Goal: Information Seeking & Learning: Learn about a topic

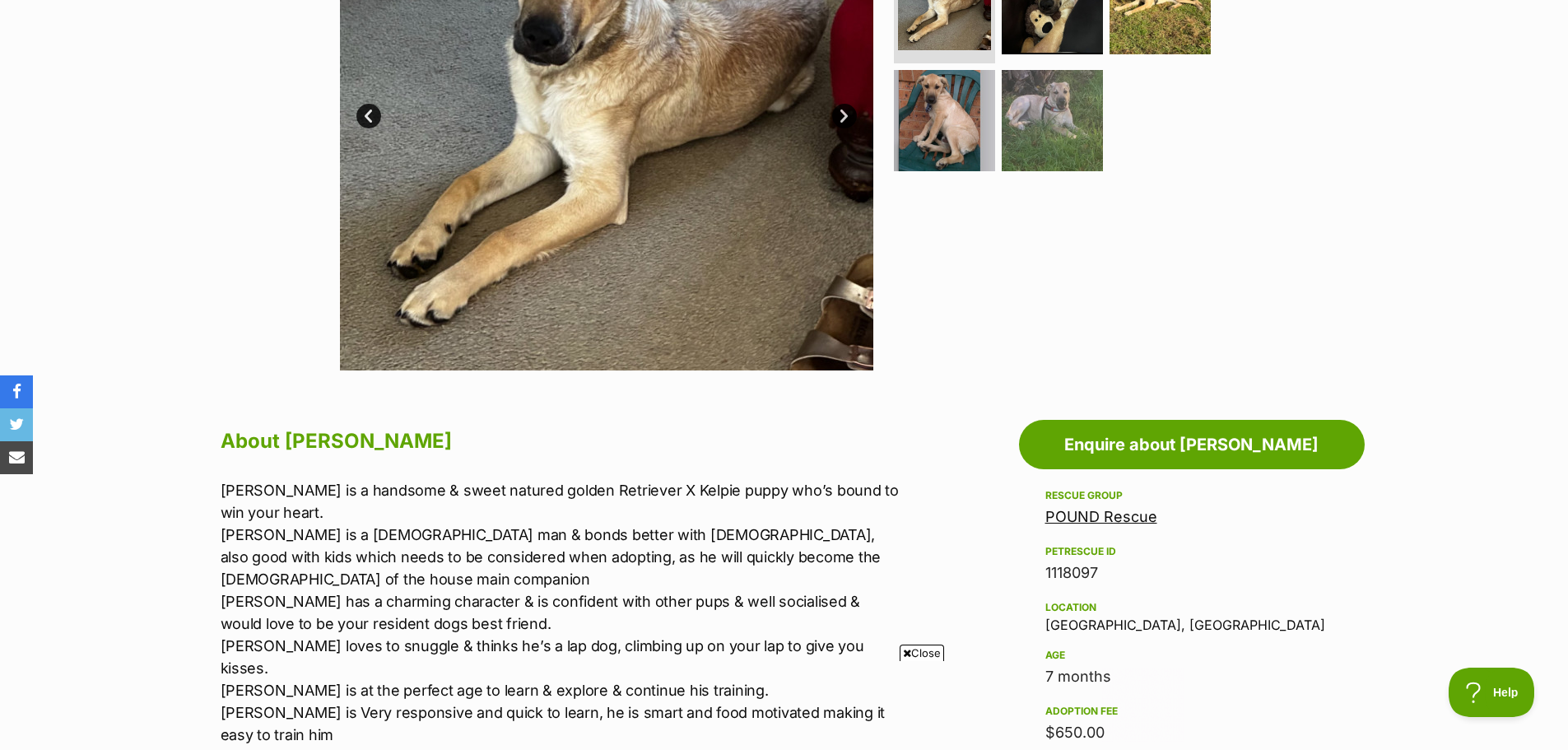
scroll to position [576, 0]
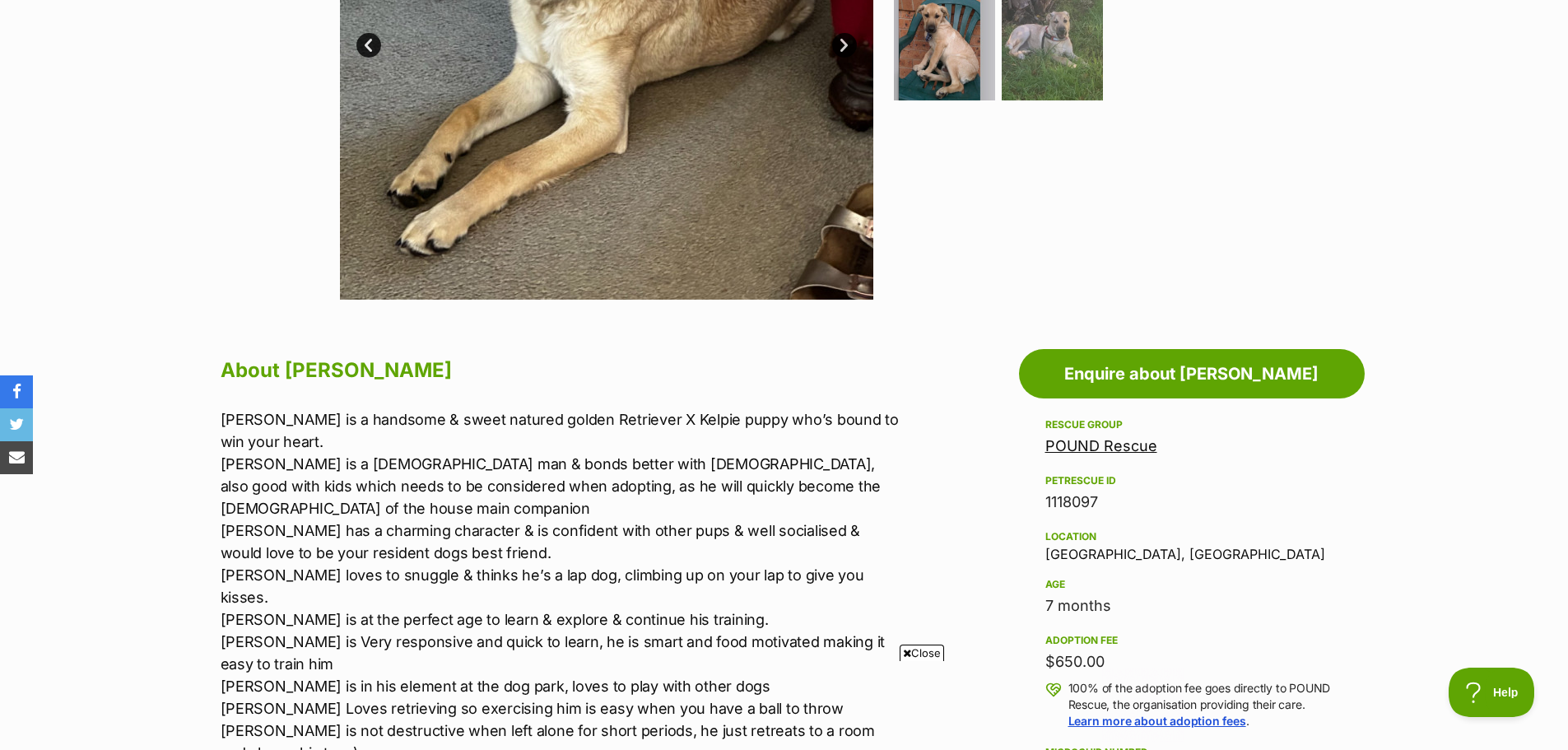
click at [1137, 442] on link "POUND Rescue" at bounding box center [1101, 445] width 112 height 17
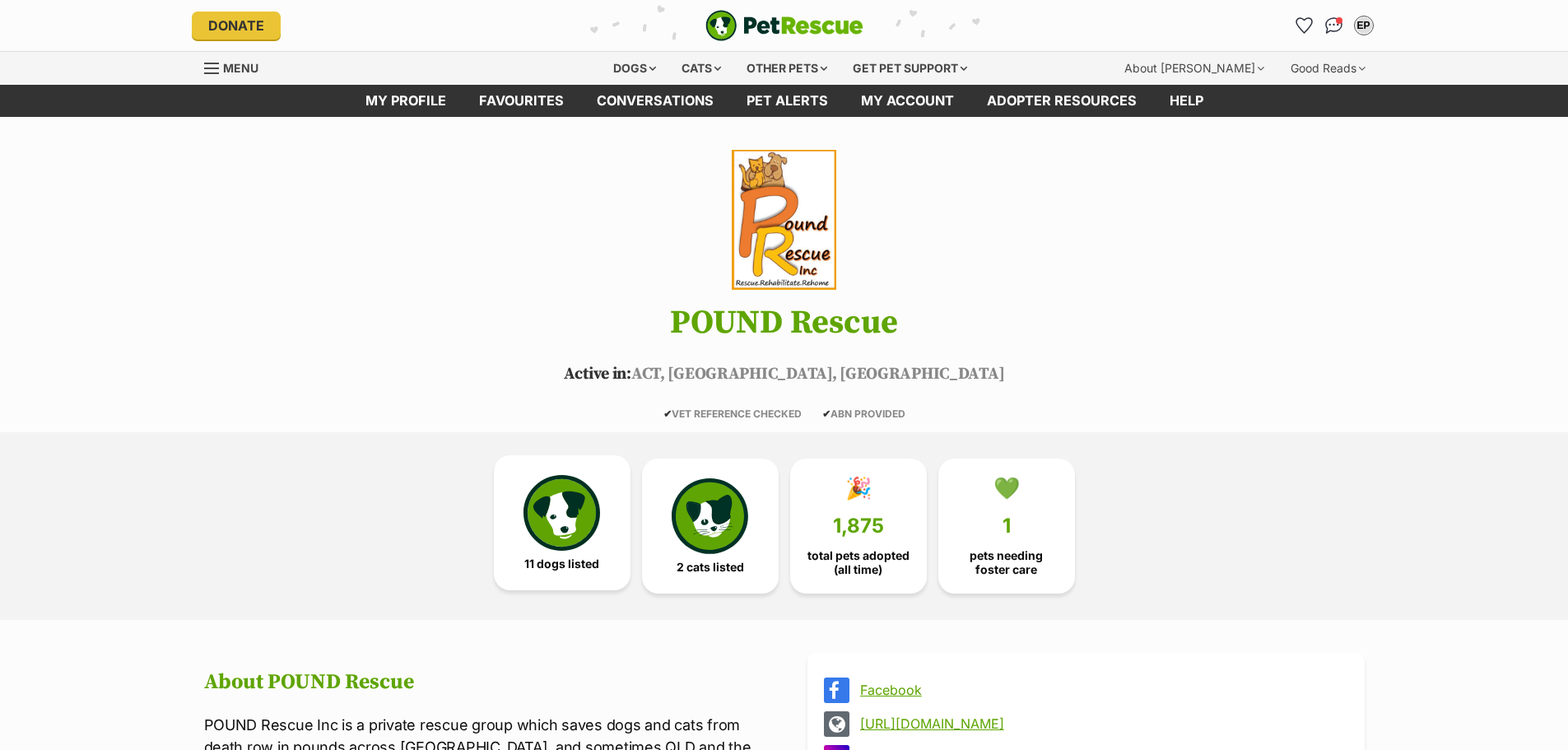
click at [585, 549] on img at bounding box center [561, 512] width 76 height 76
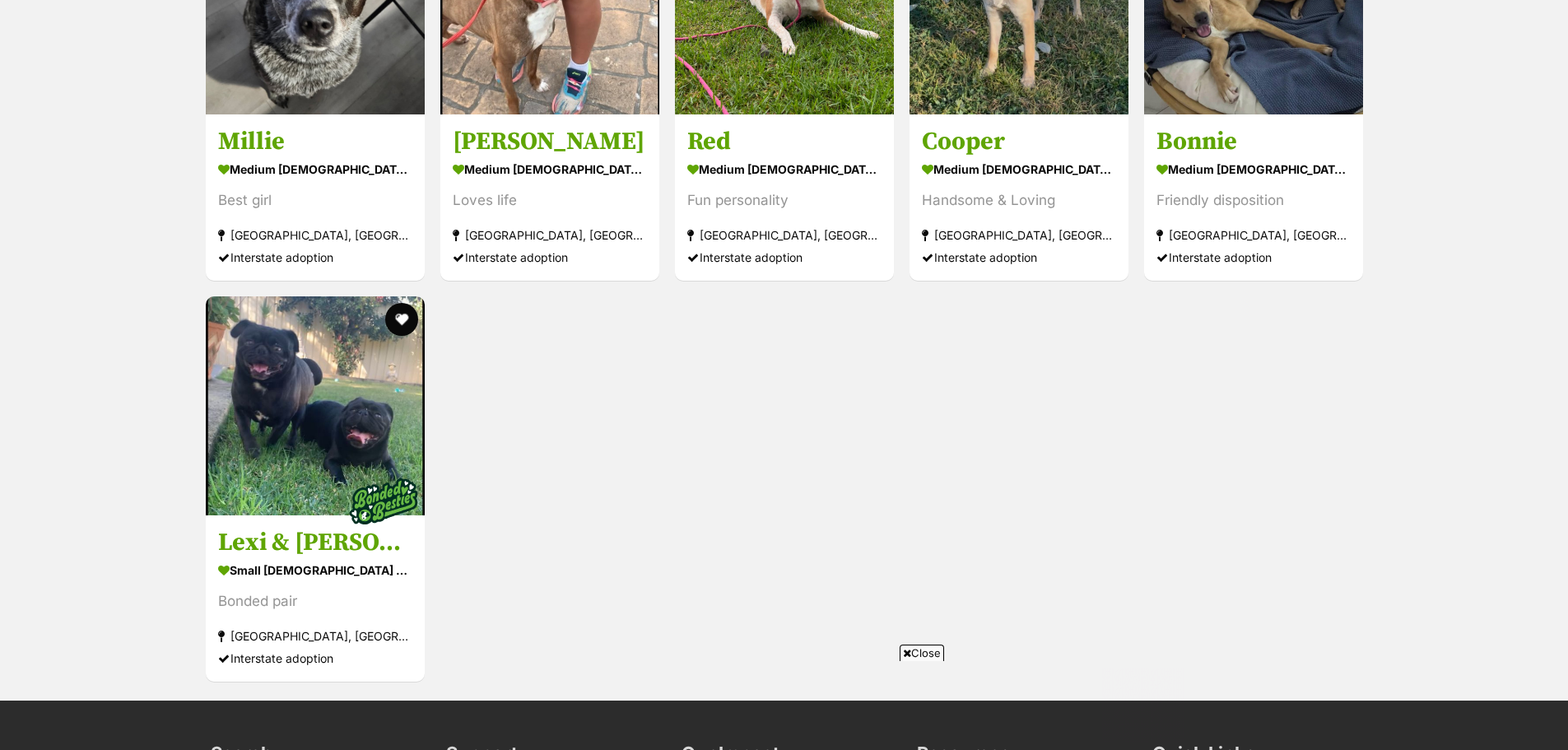
scroll to position [2476, 0]
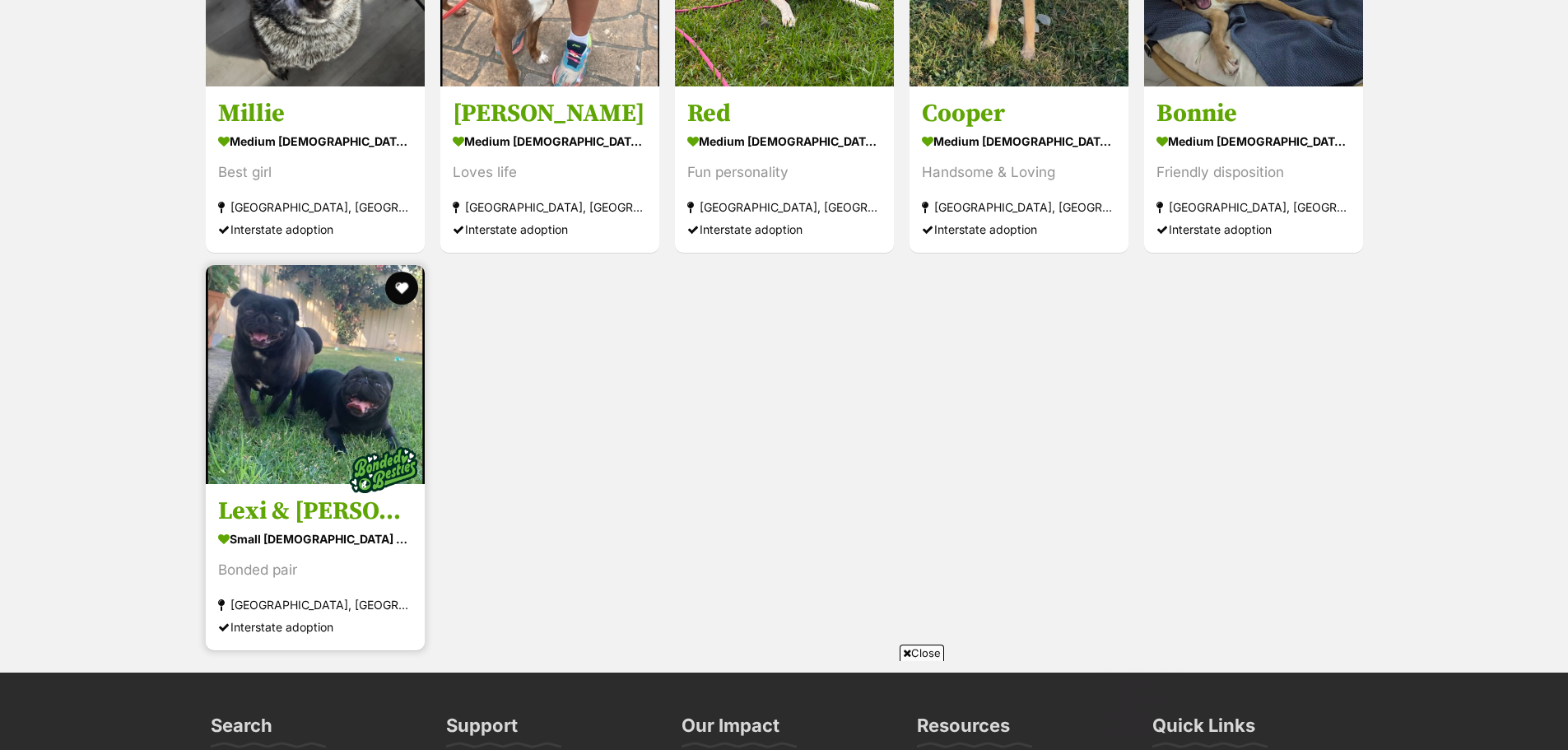
click at [328, 343] on img at bounding box center [315, 374] width 219 height 219
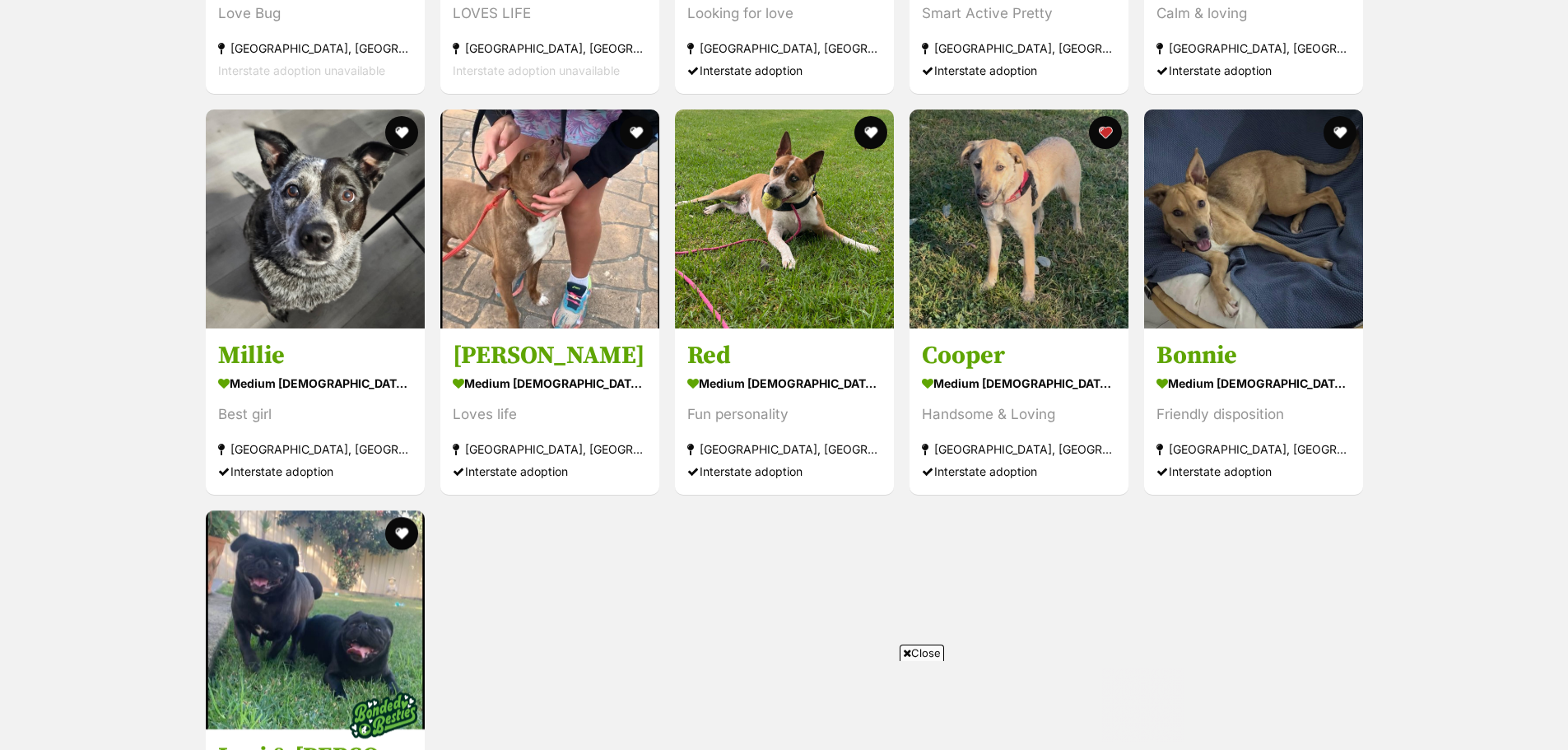
scroll to position [2229, 0]
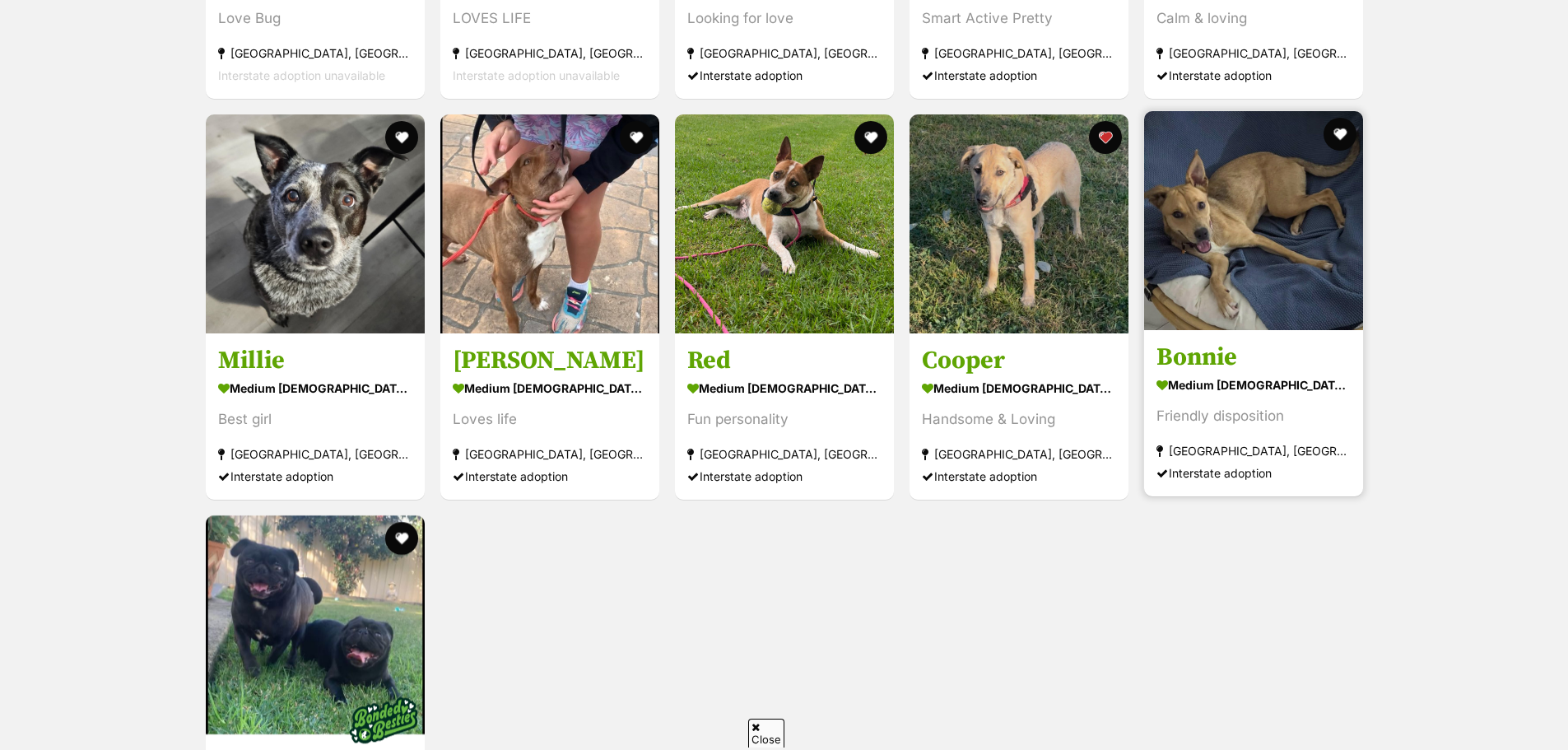
click at [1236, 201] on img at bounding box center [1253, 220] width 219 height 219
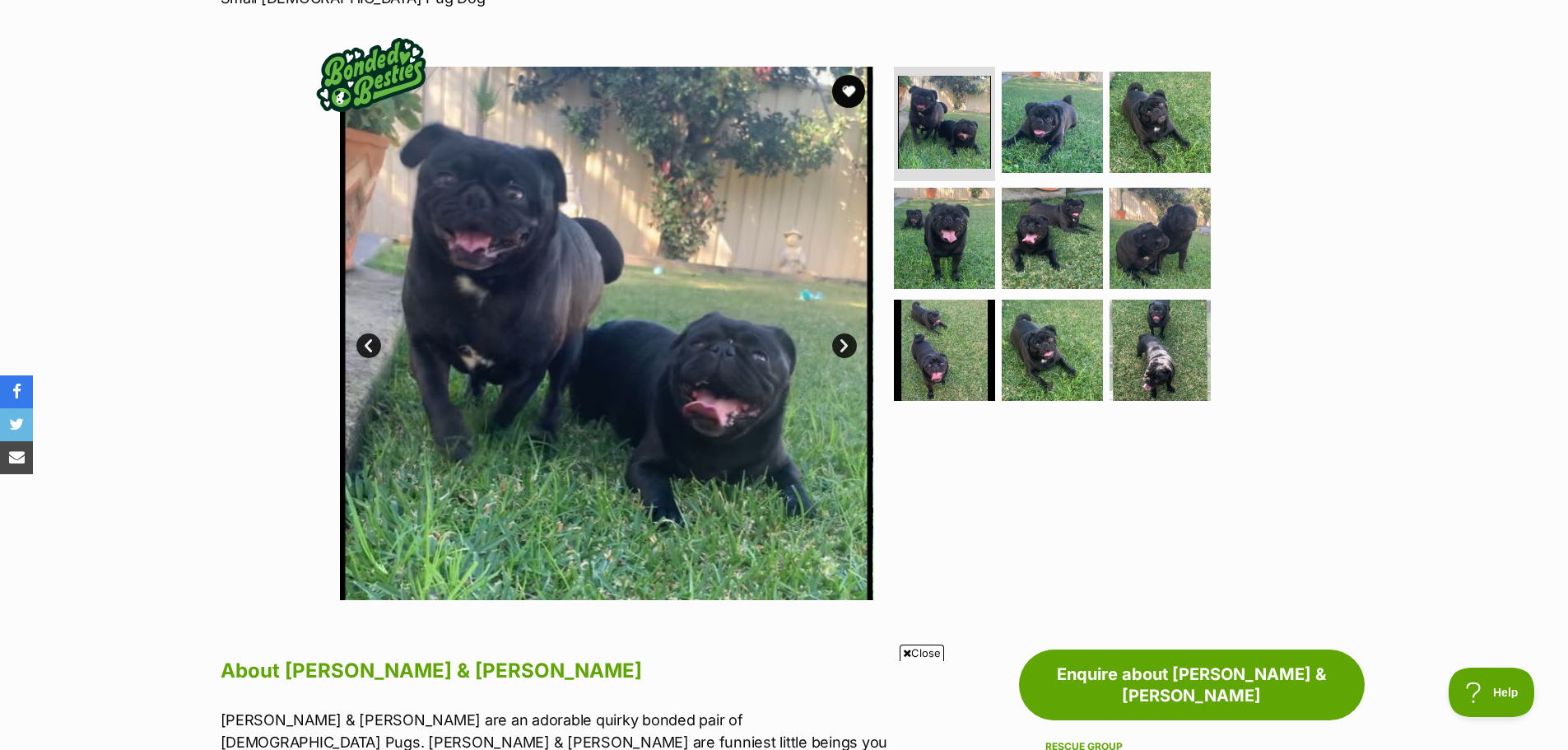
scroll to position [247, 0]
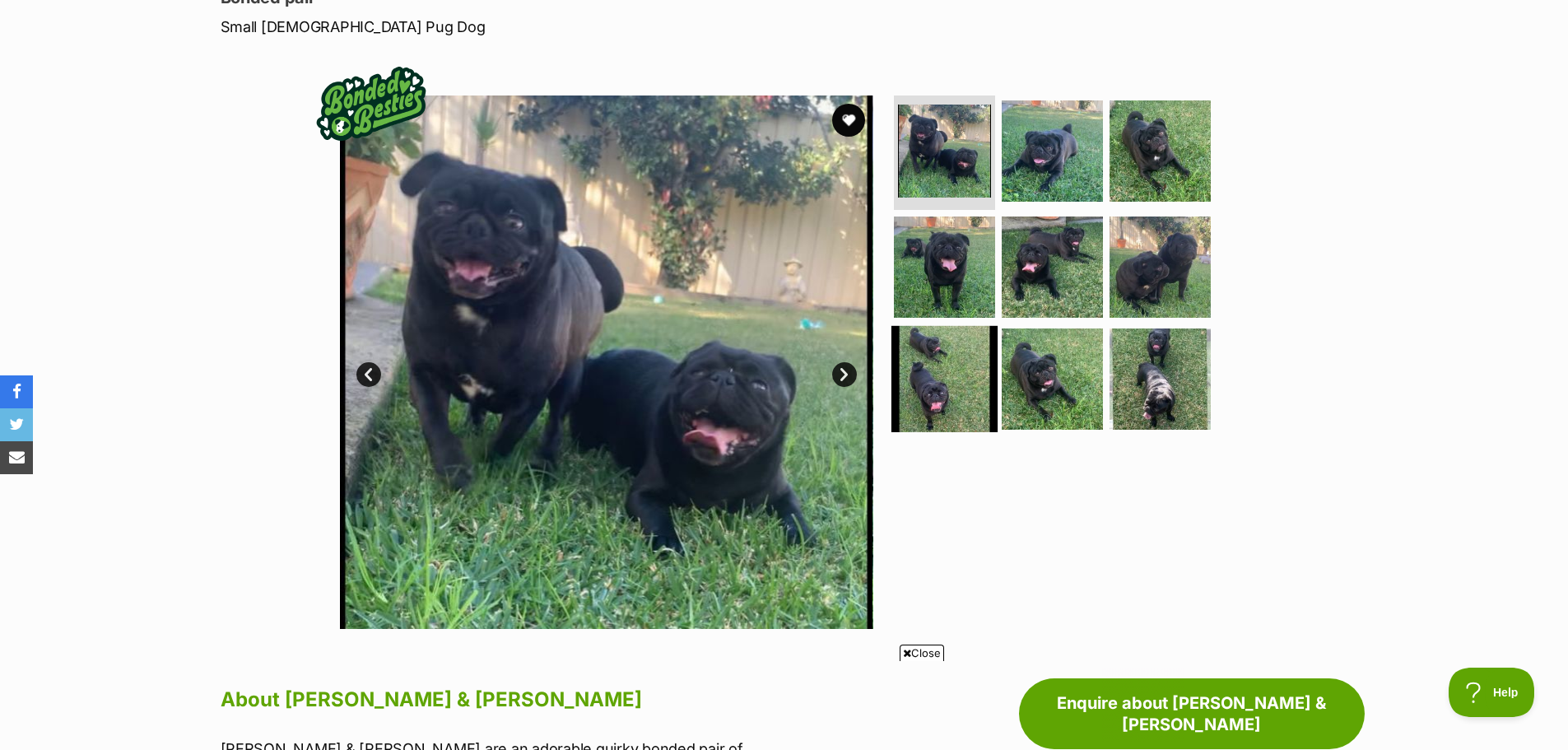
click at [917, 354] on img at bounding box center [944, 379] width 106 height 106
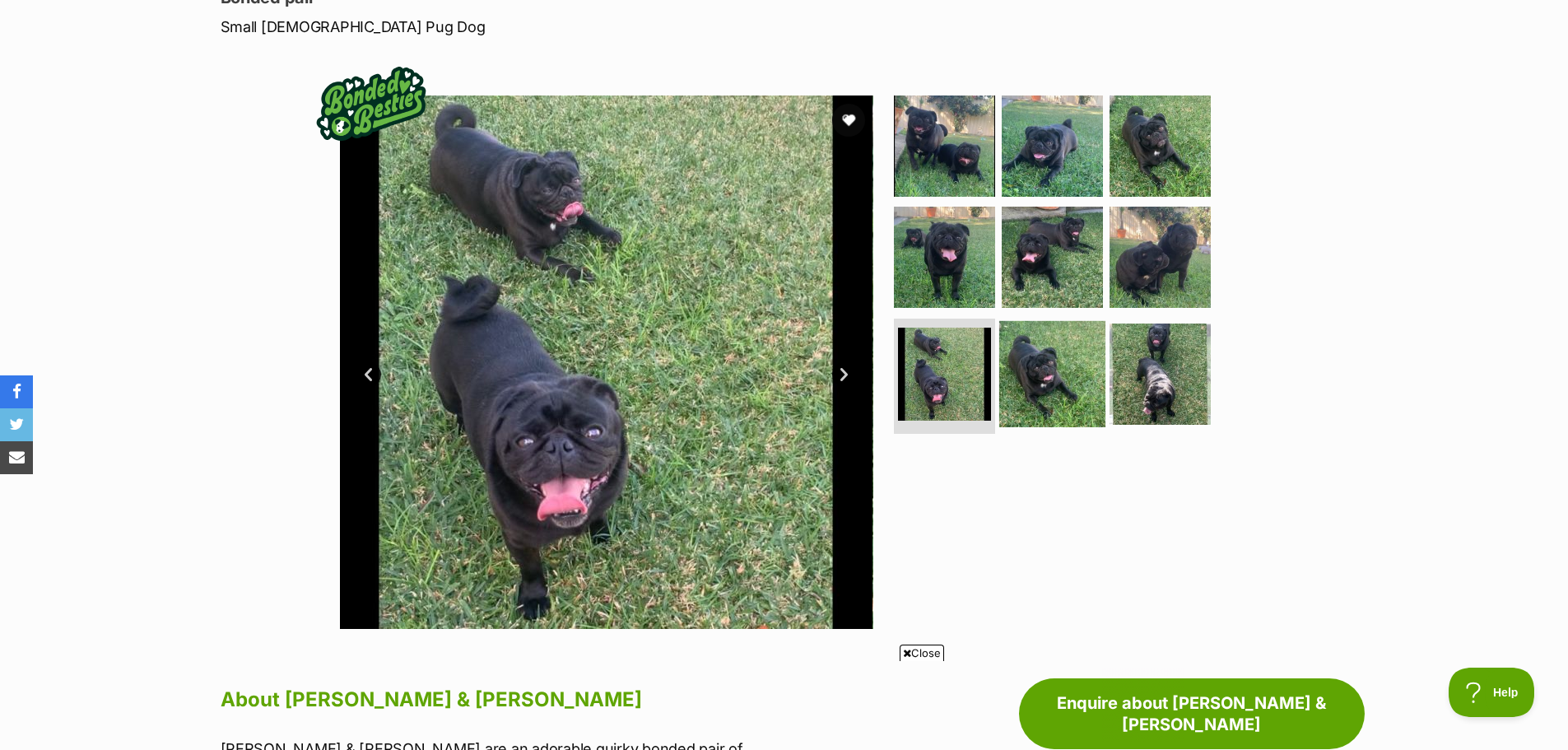
click at [1060, 367] on img at bounding box center [1052, 374] width 106 height 106
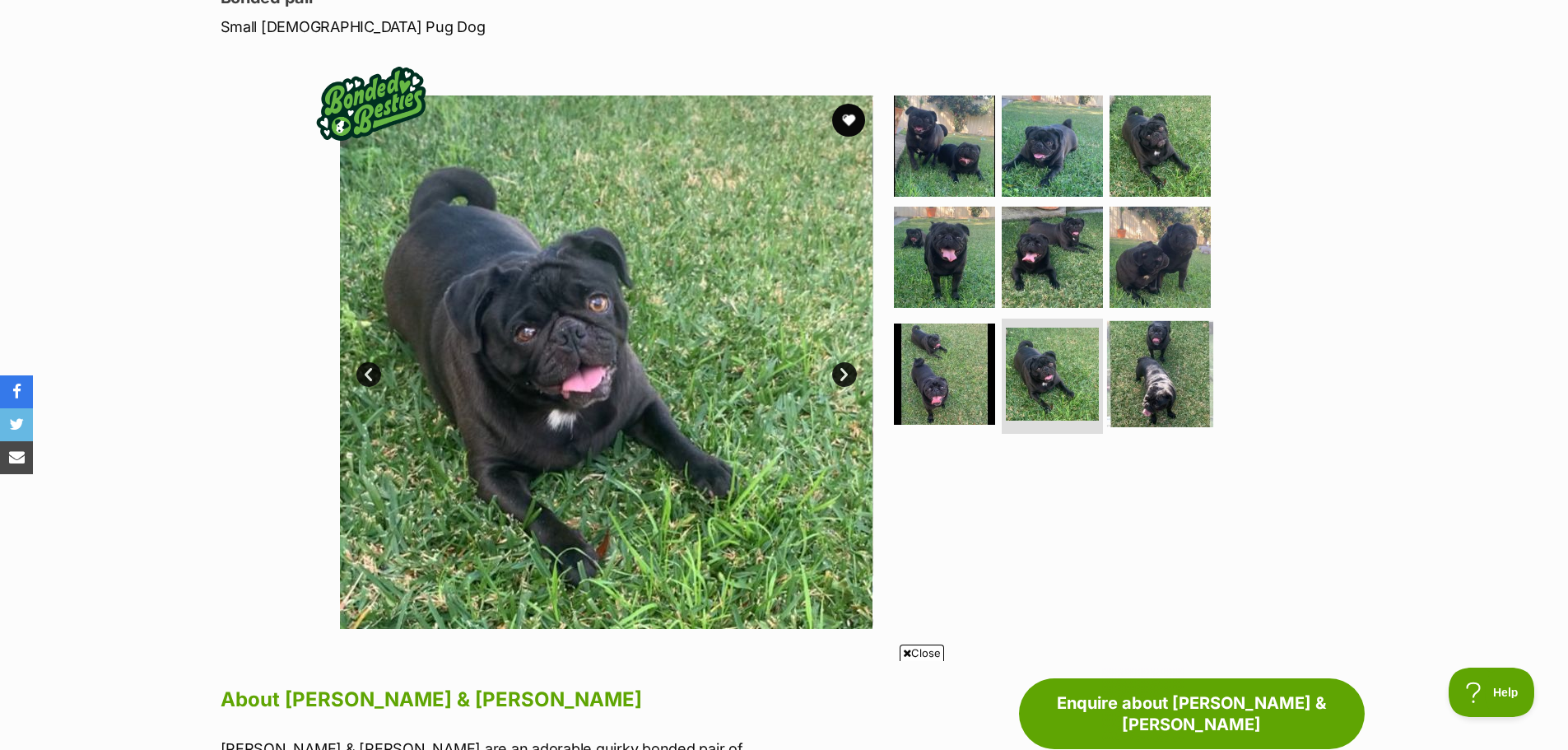
click at [1160, 369] on img at bounding box center [1160, 374] width 106 height 106
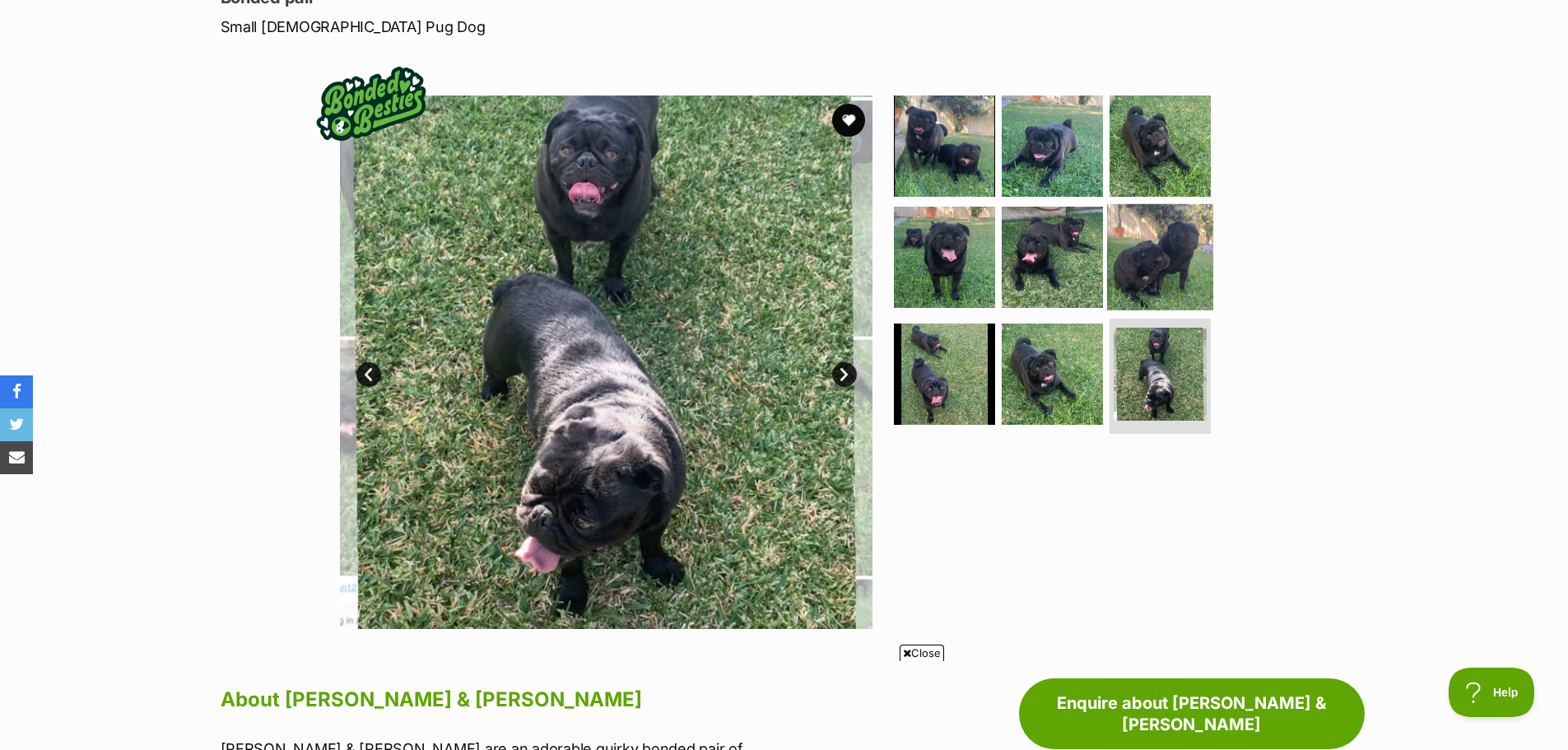
click at [1164, 259] on img at bounding box center [1160, 257] width 106 height 106
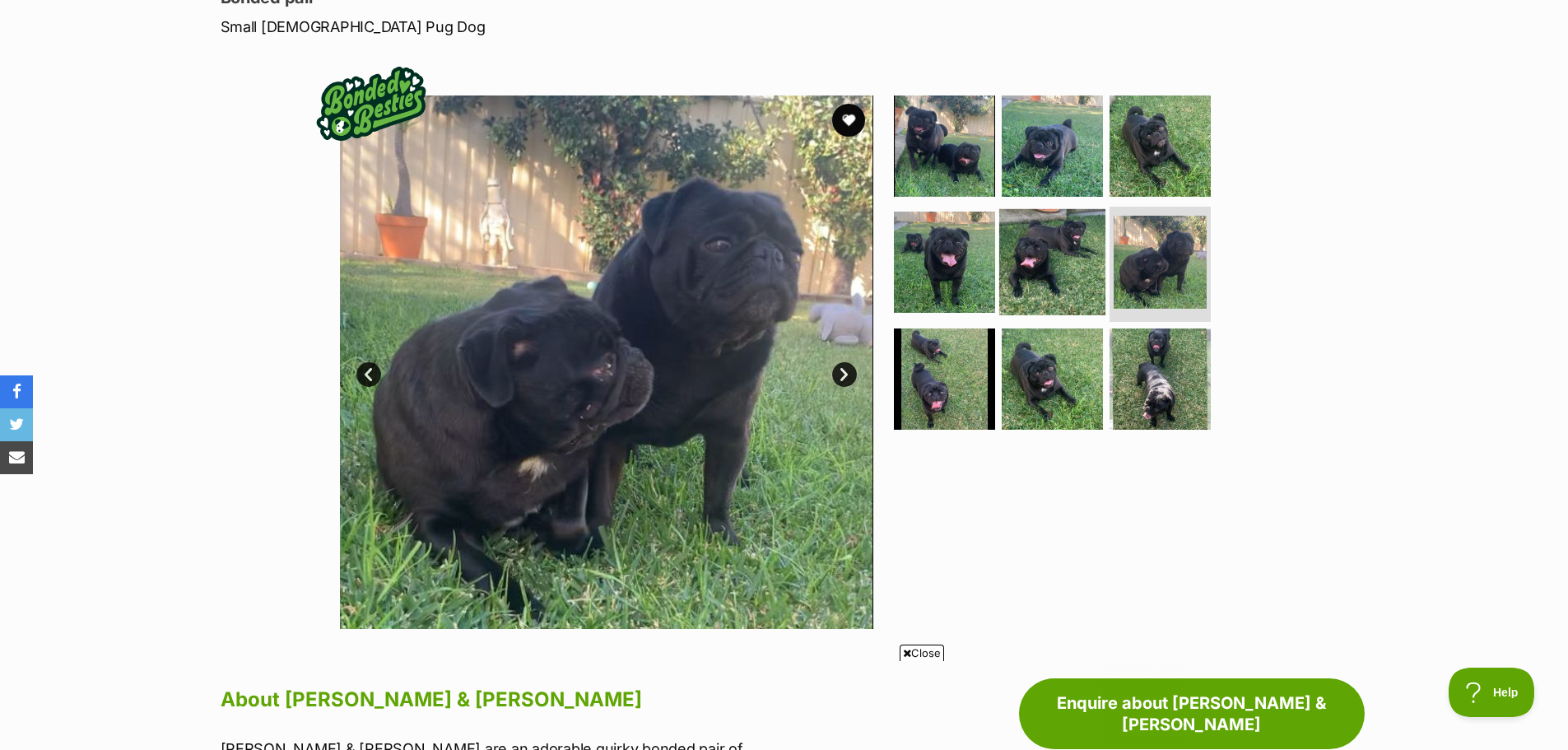
click at [1034, 265] on img at bounding box center [1052, 262] width 106 height 106
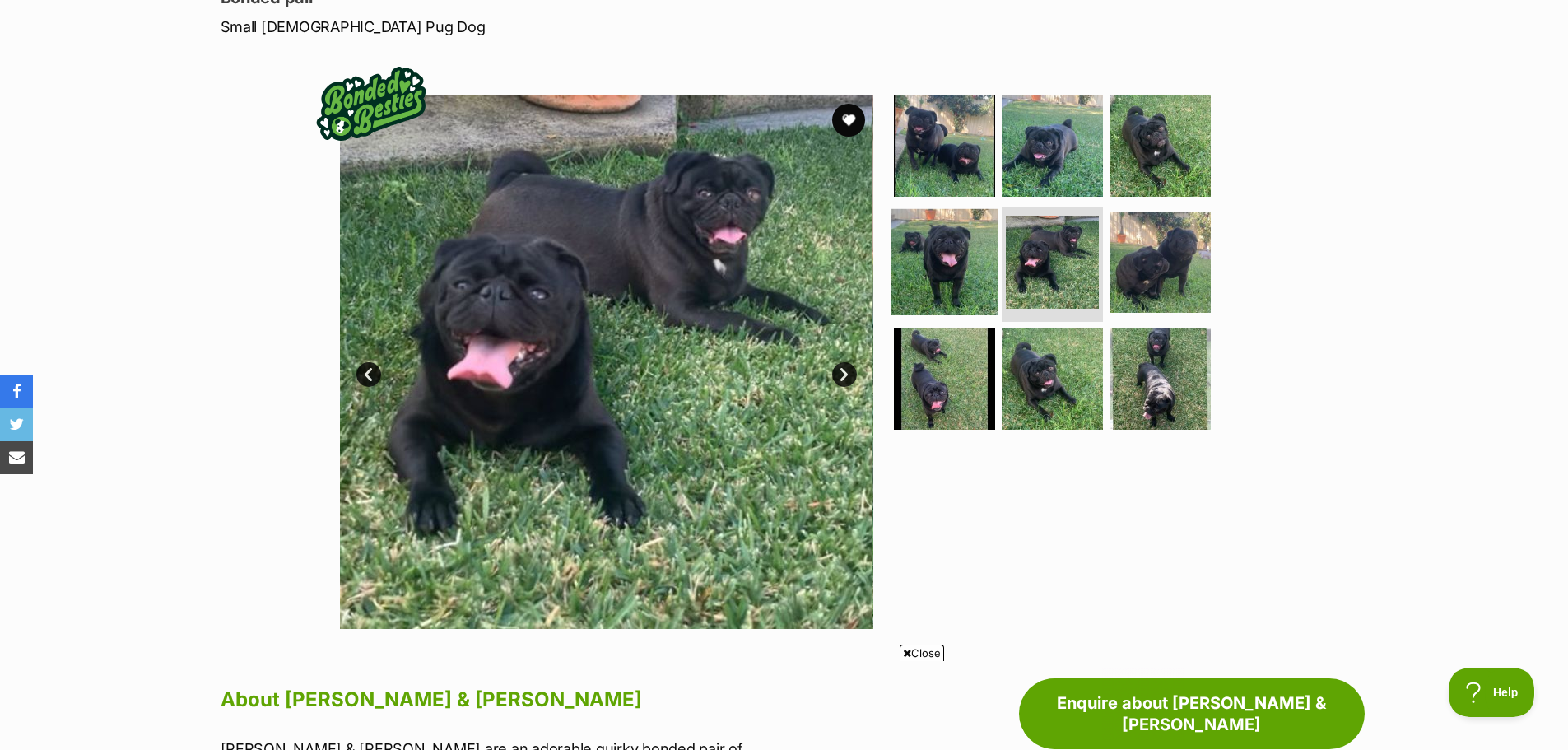
scroll to position [0, 0]
click at [953, 266] on img at bounding box center [944, 262] width 106 height 106
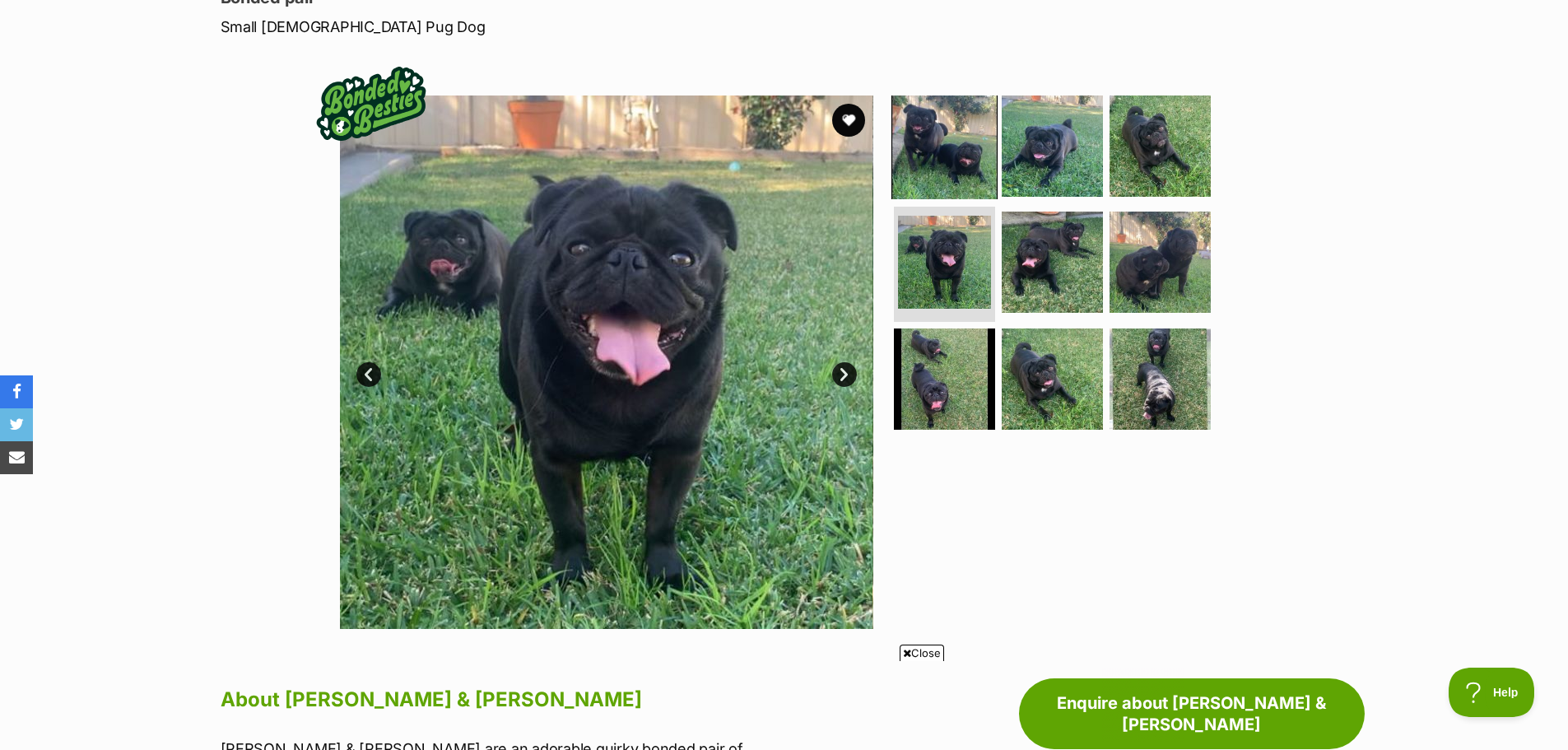
click at [946, 152] on img at bounding box center [944, 146] width 106 height 106
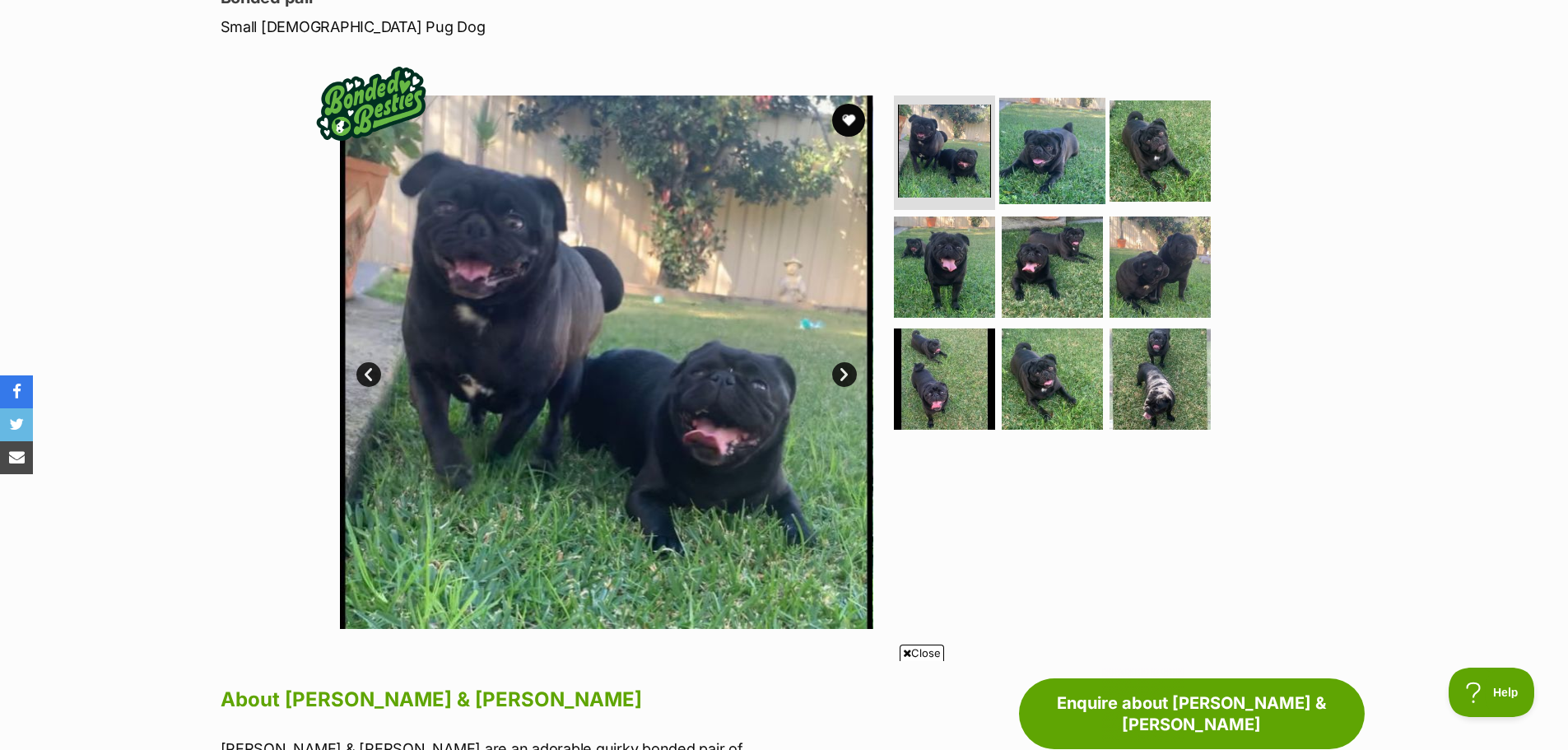
click at [1061, 145] on img at bounding box center [1052, 150] width 106 height 106
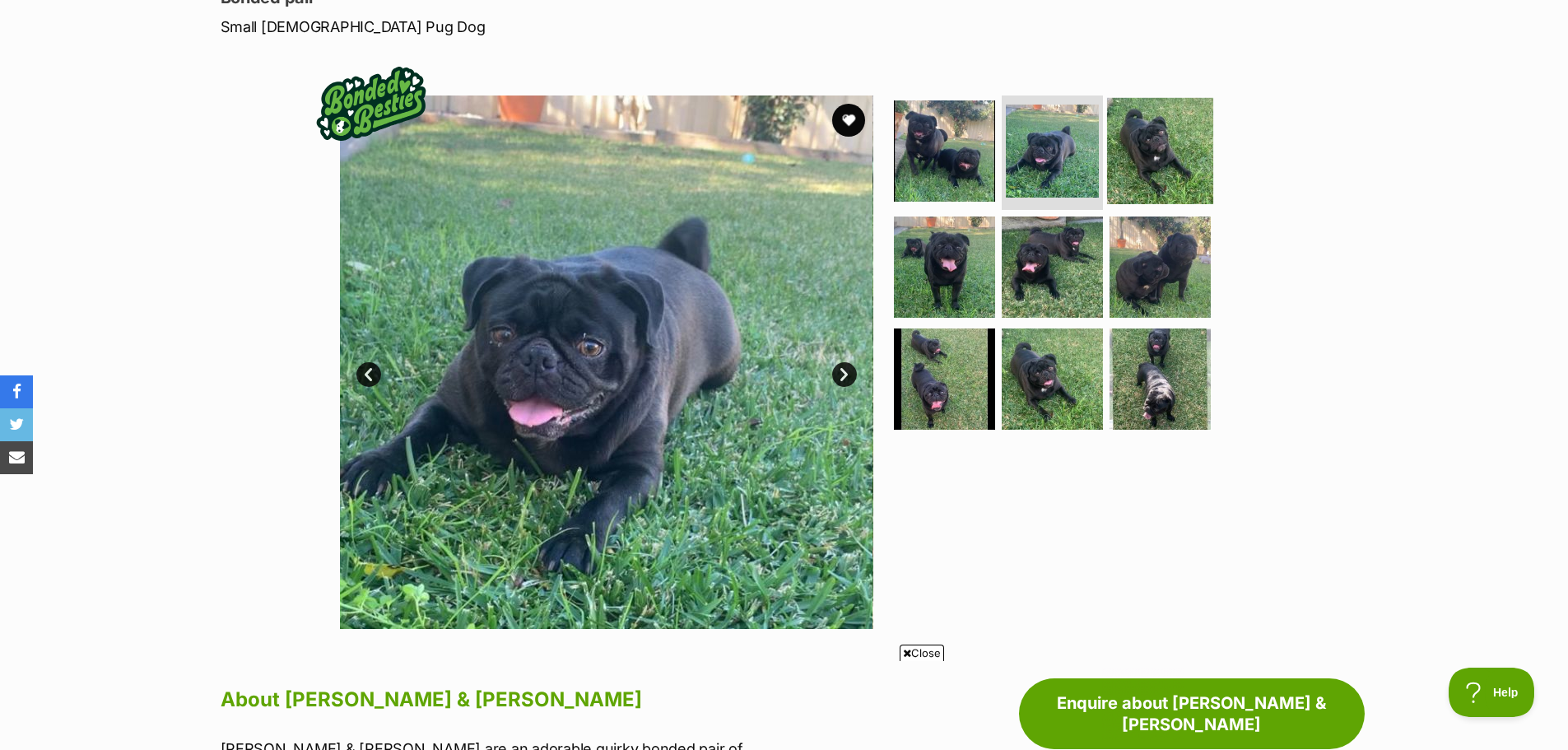
click at [1172, 157] on img at bounding box center [1160, 150] width 106 height 106
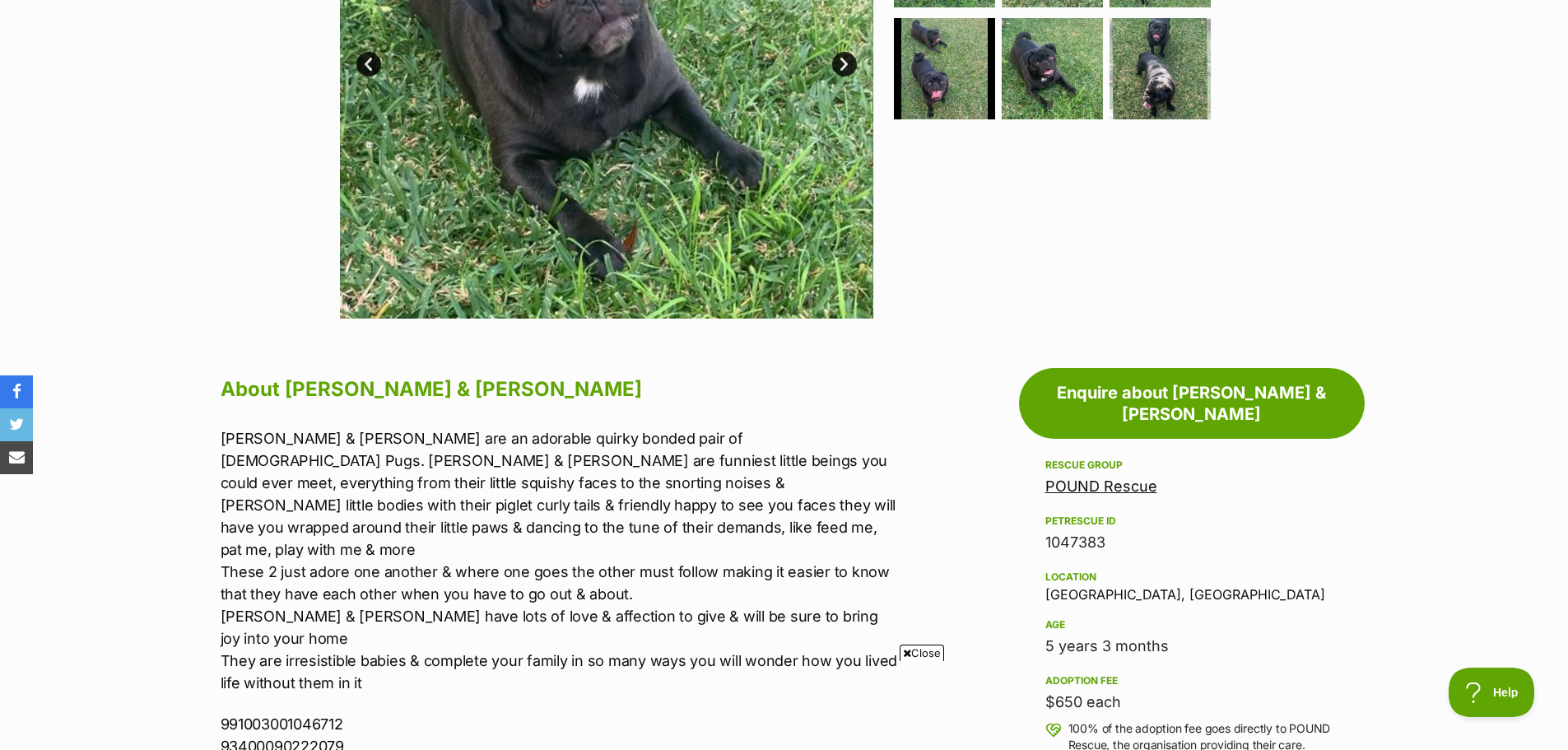
scroll to position [247, 0]
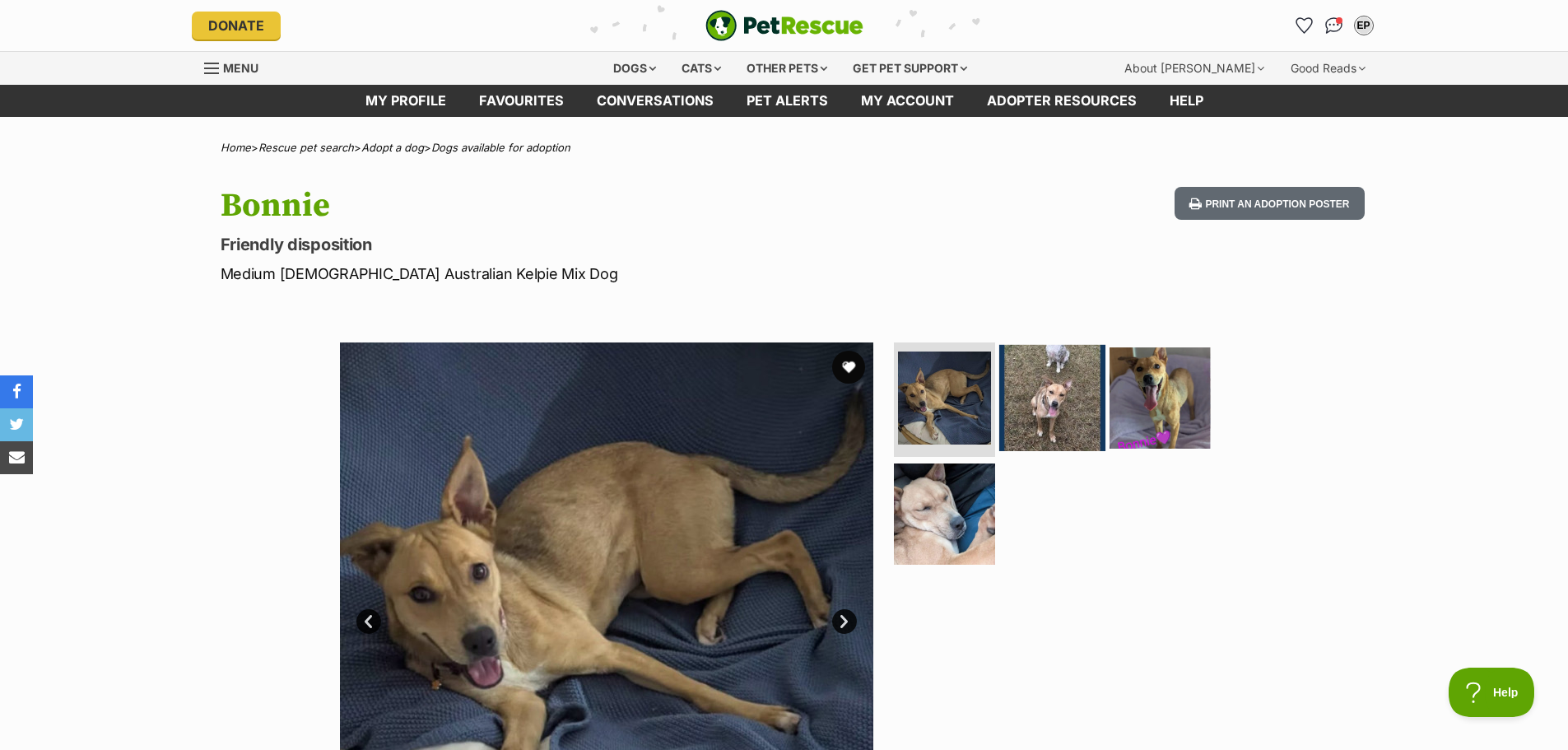
drag, startPoint x: 1045, startPoint y: 387, endPoint x: 1063, endPoint y: 386, distance: 18.0
click at [1046, 387] on img at bounding box center [1052, 397] width 106 height 106
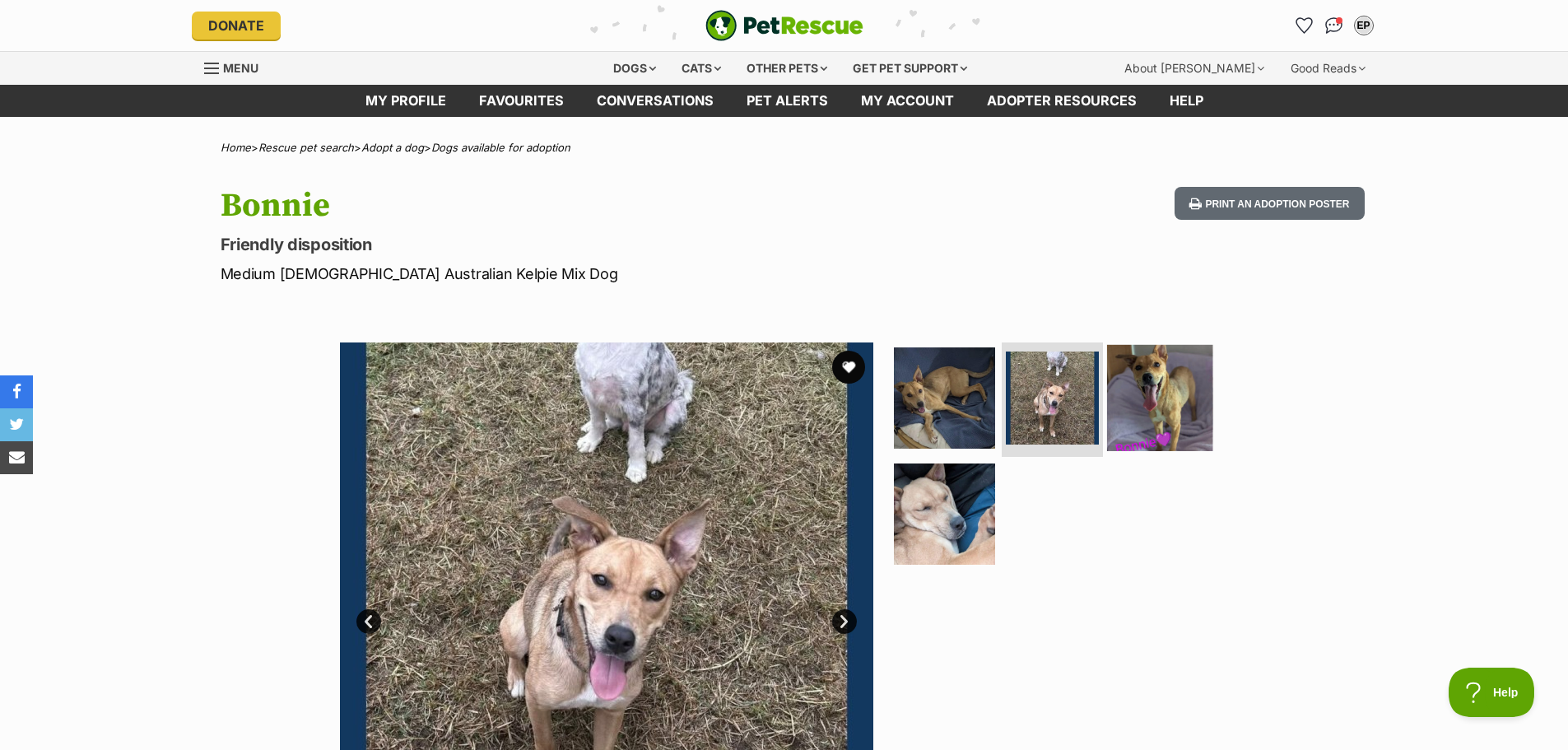
click at [1160, 393] on img at bounding box center [1160, 397] width 106 height 106
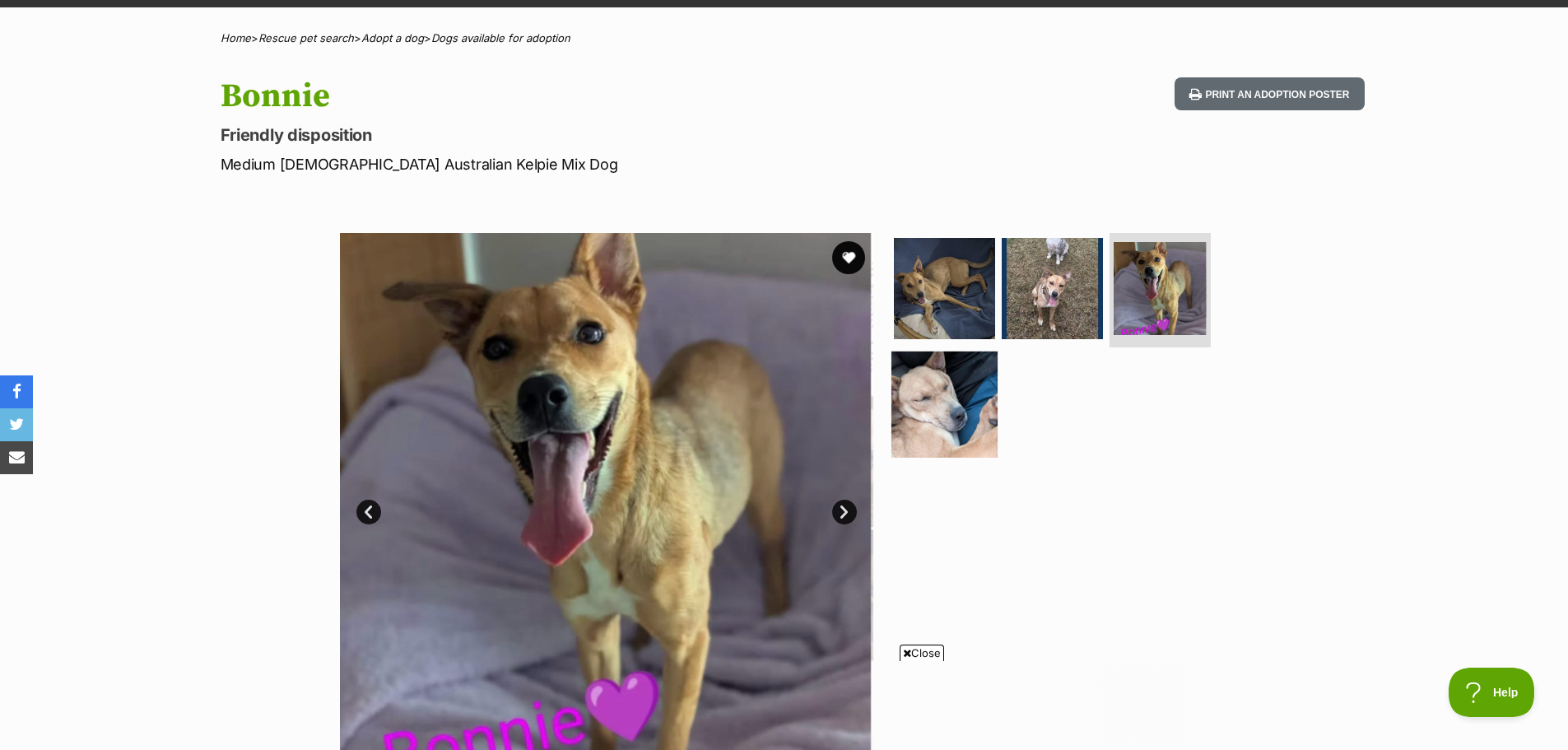
scroll to position [165, 0]
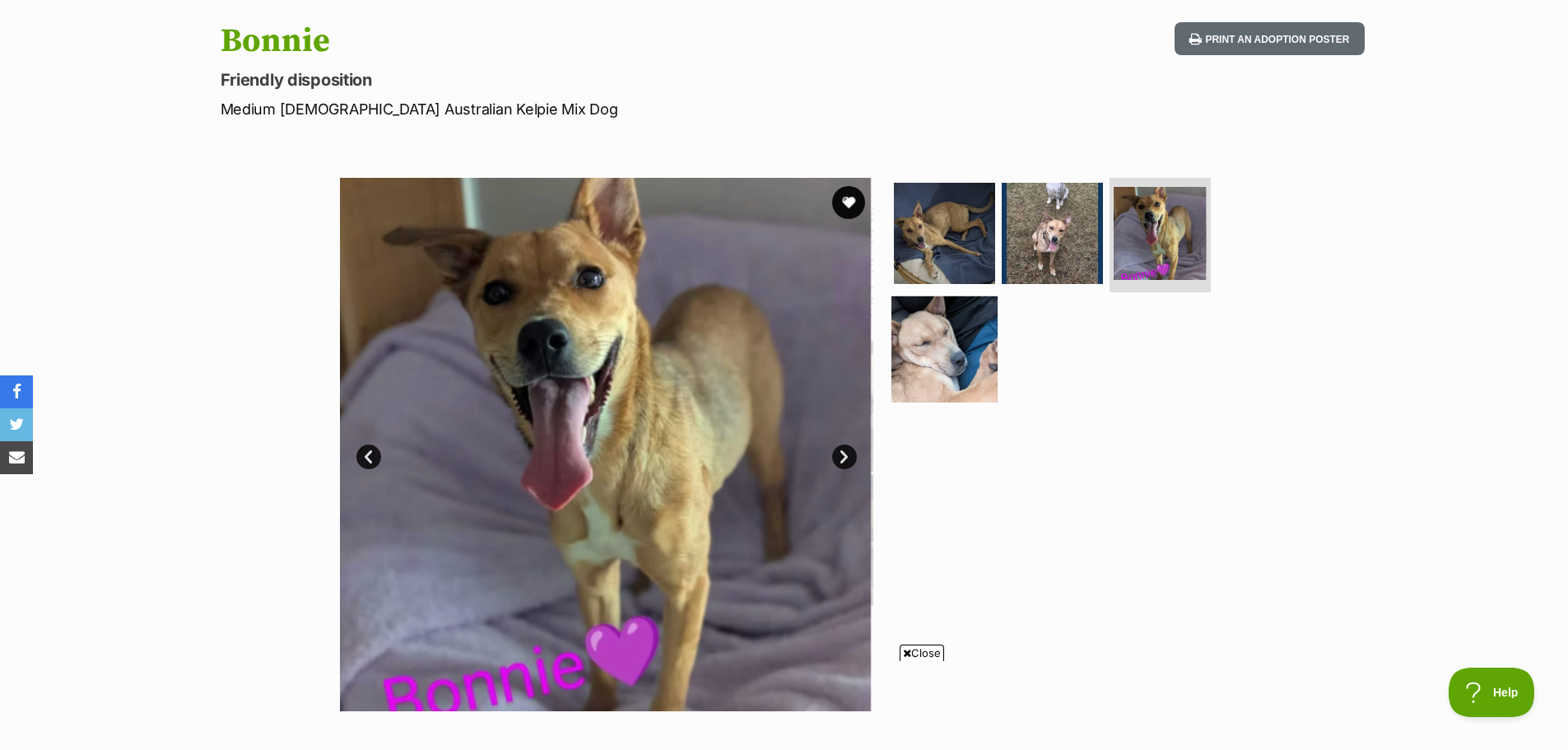
click at [940, 358] on img at bounding box center [944, 349] width 106 height 106
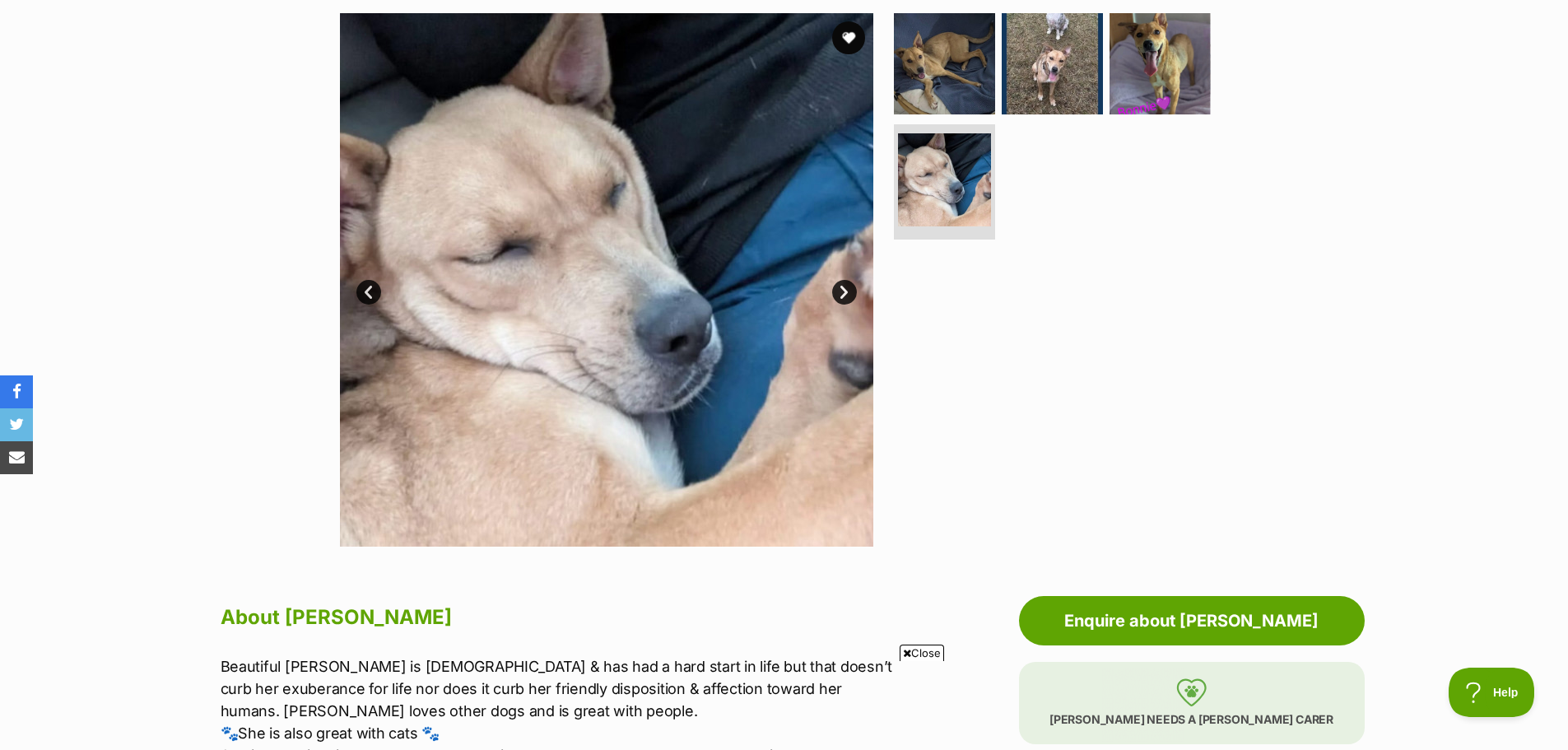
scroll to position [0, 0]
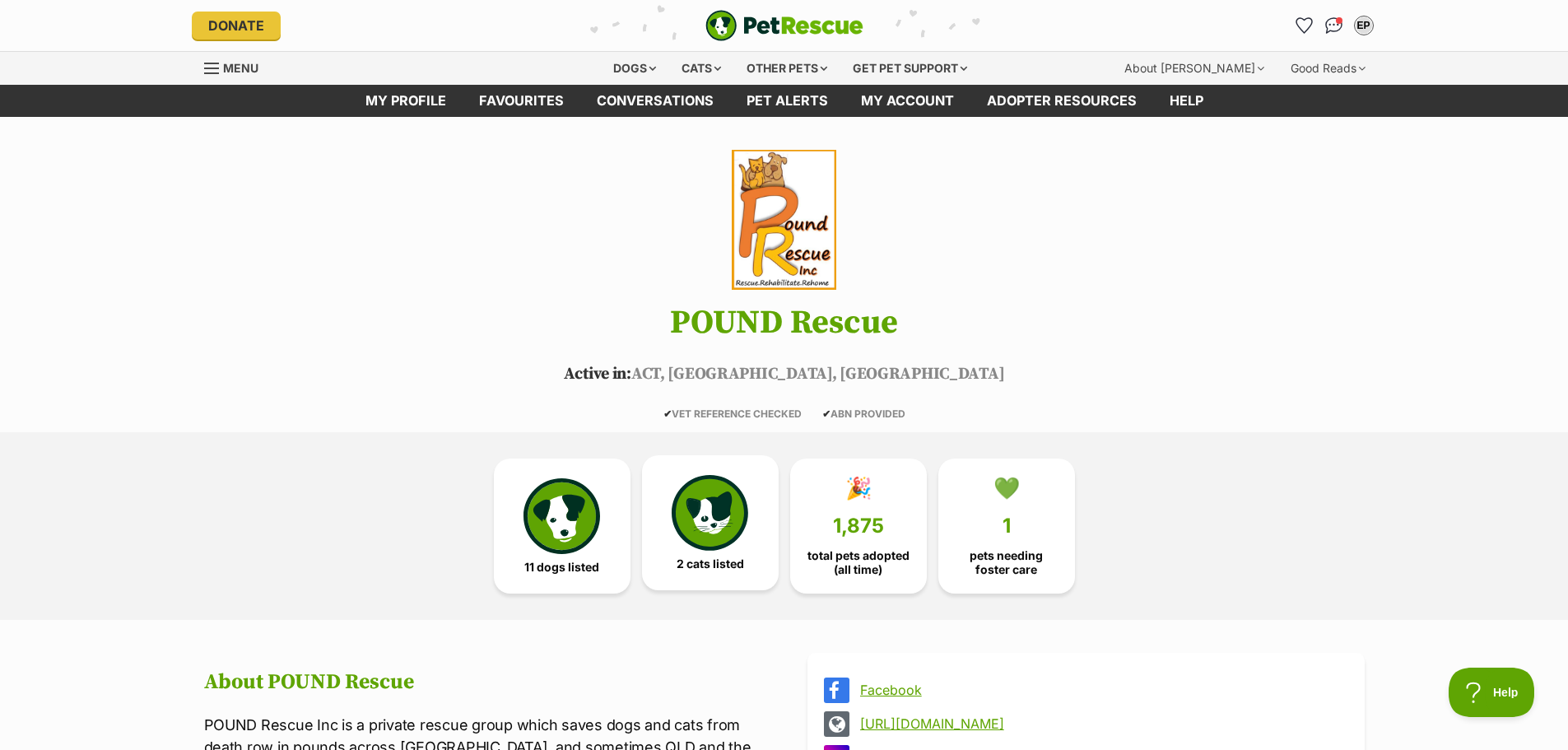
click at [720, 495] on img at bounding box center [709, 512] width 76 height 76
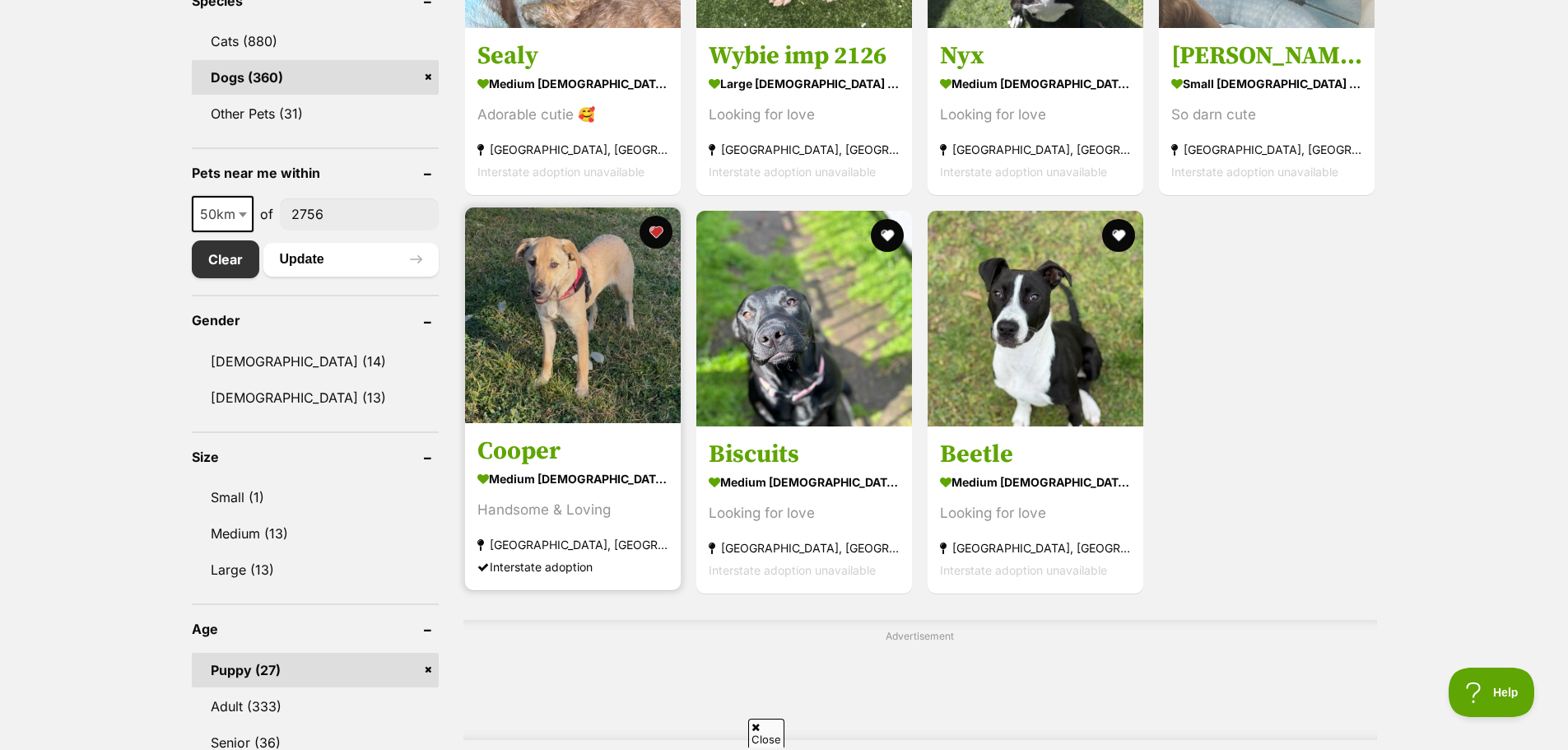
scroll to position [1234, 0]
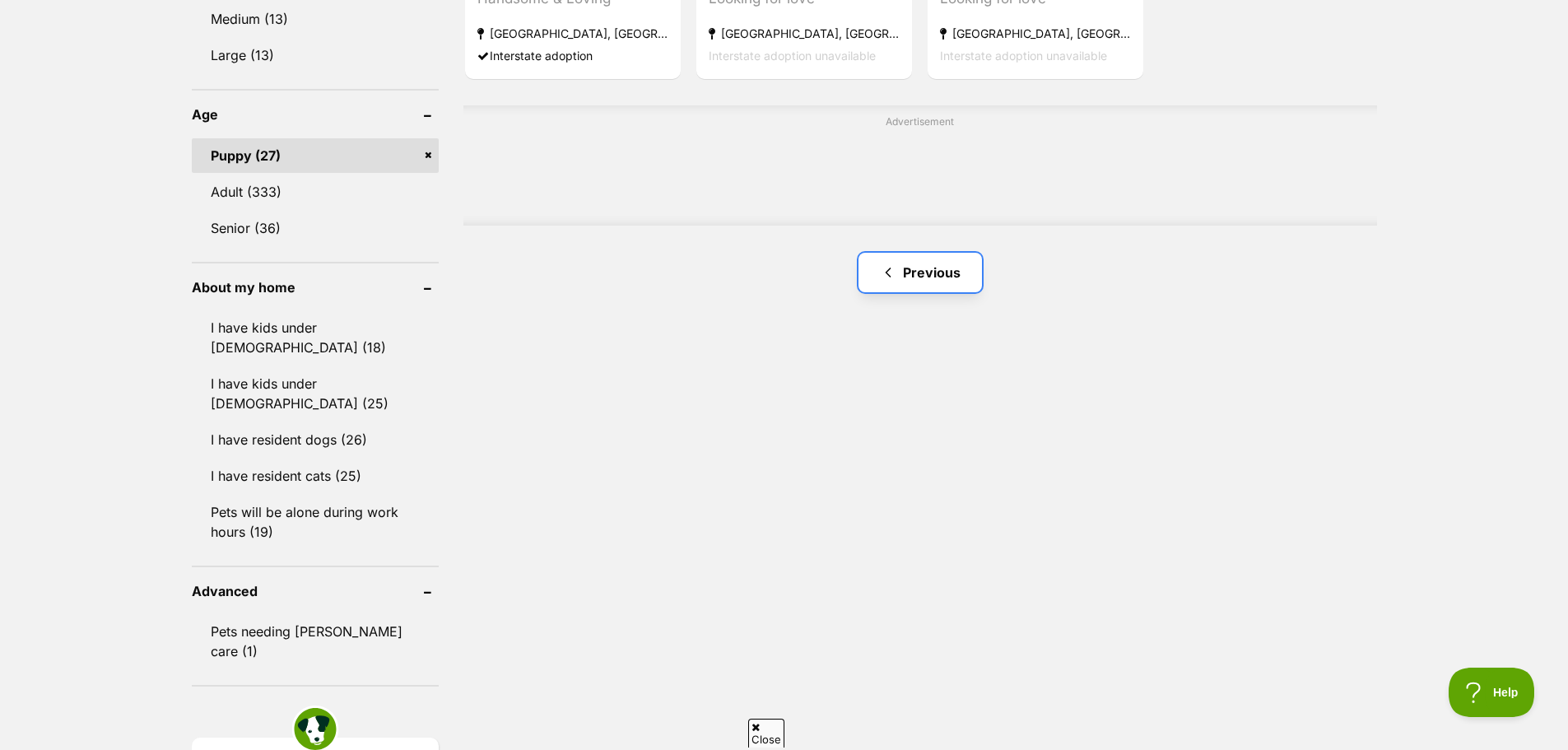
click at [921, 262] on link "Previous" at bounding box center [920, 272] width 124 height 39
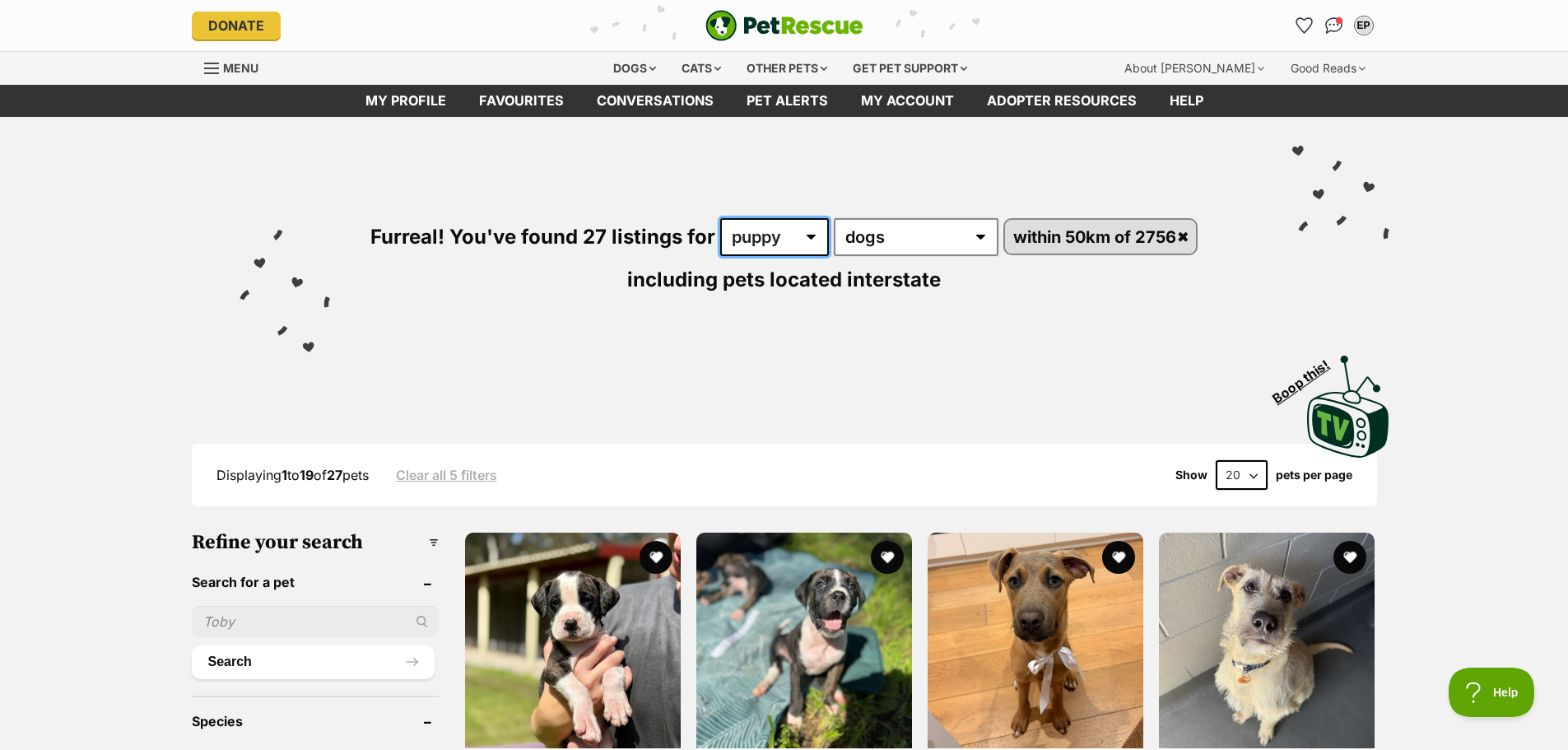
click at [768, 231] on select "any age puppy adult senior" at bounding box center [774, 236] width 109 height 38
select select "adult"
click at [720, 218] on select "any age puppy adult senior" at bounding box center [774, 236] width 109 height 38
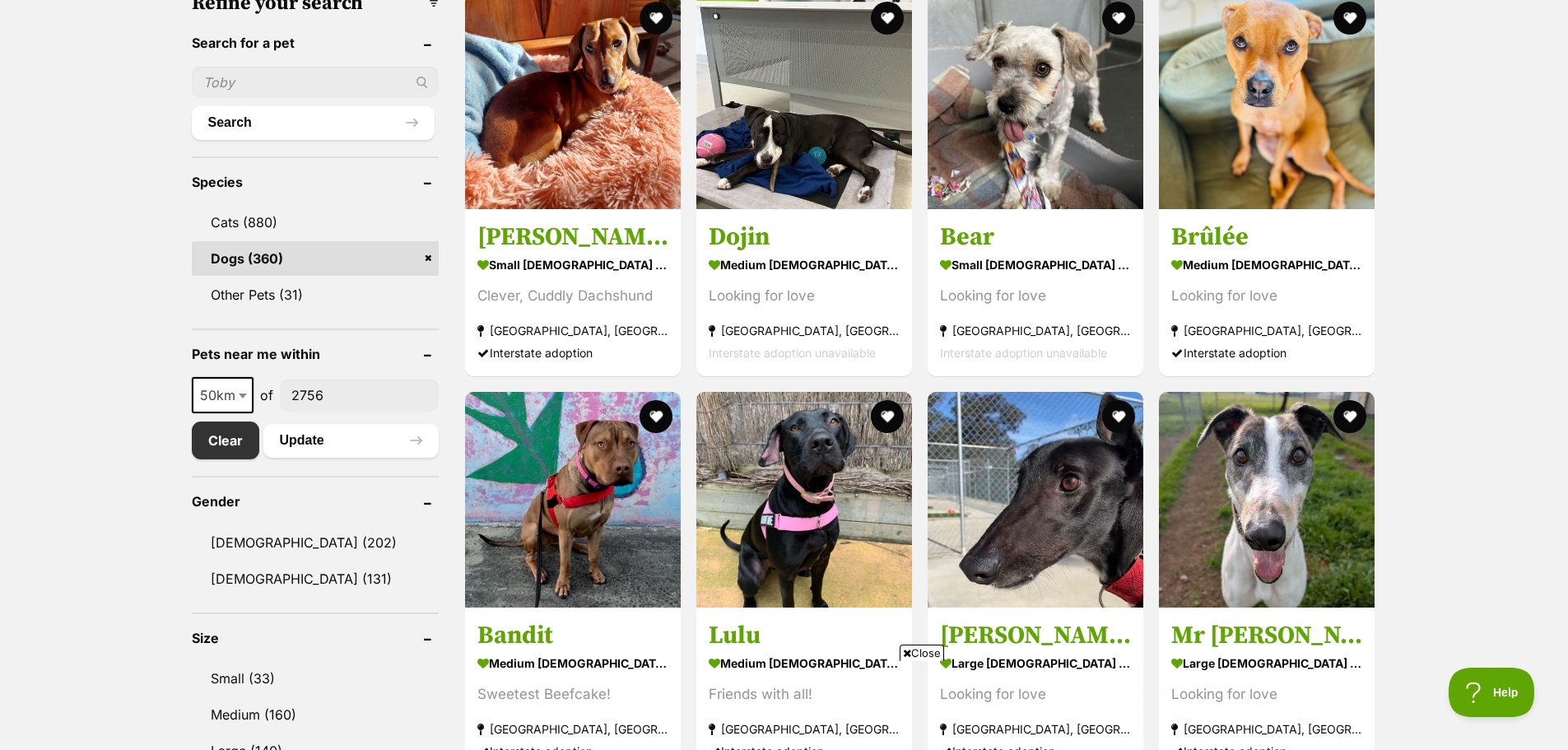
scroll to position [411, 0]
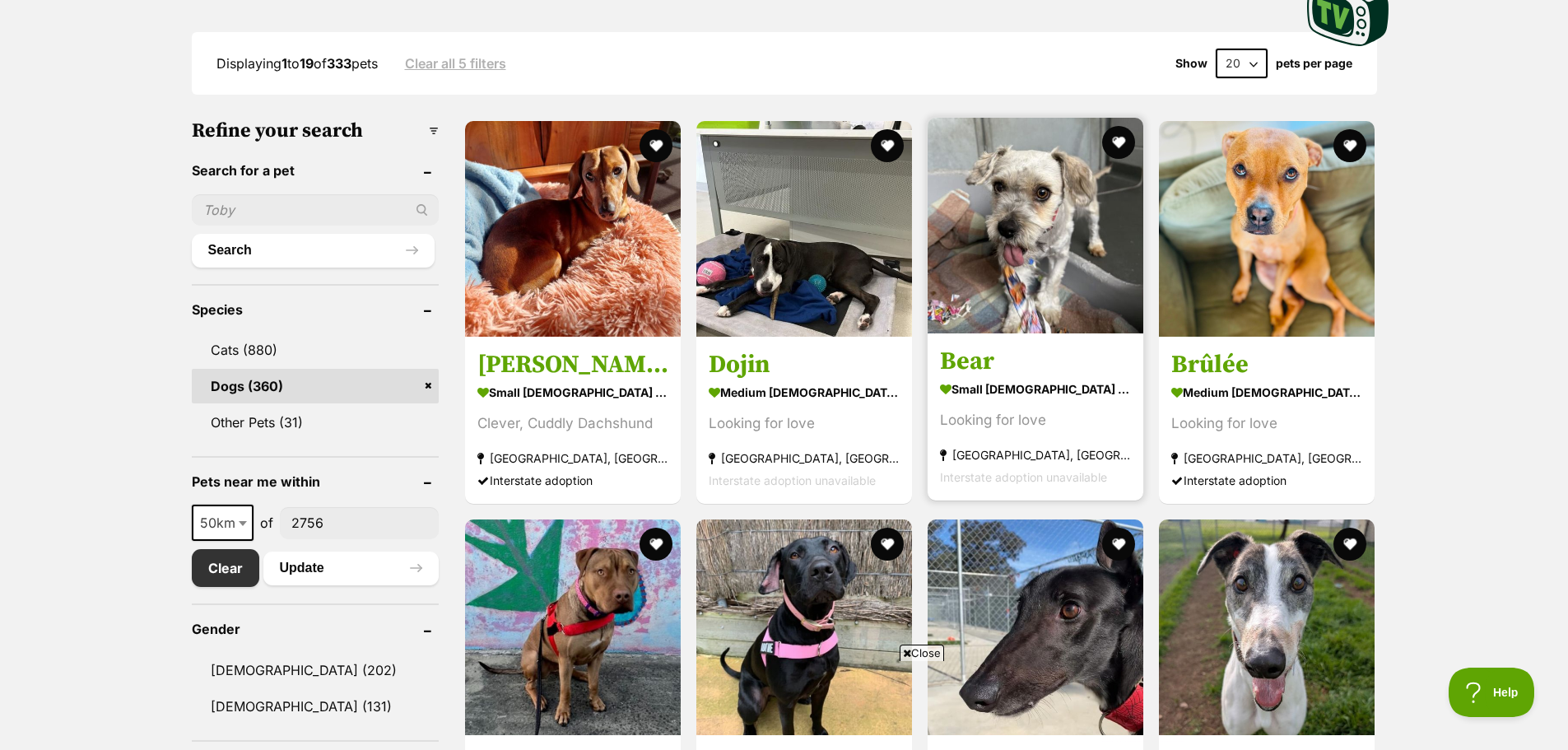
click at [1043, 236] on img at bounding box center [1035, 224] width 215 height 215
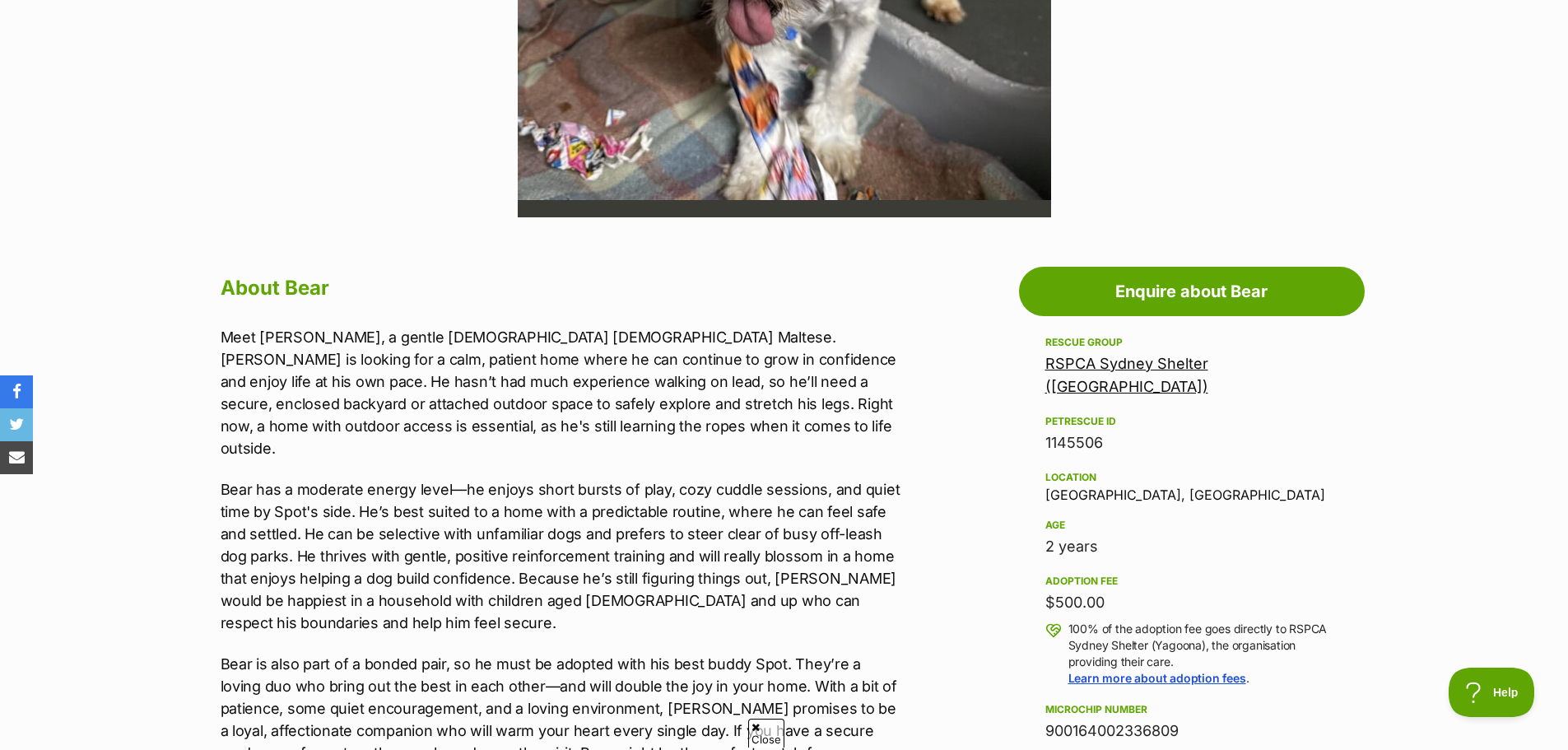
click at [1208, 365] on link "RSPCA Sydney Shelter ([GEOGRAPHIC_DATA])" at bounding box center [1127, 375] width 163 height 40
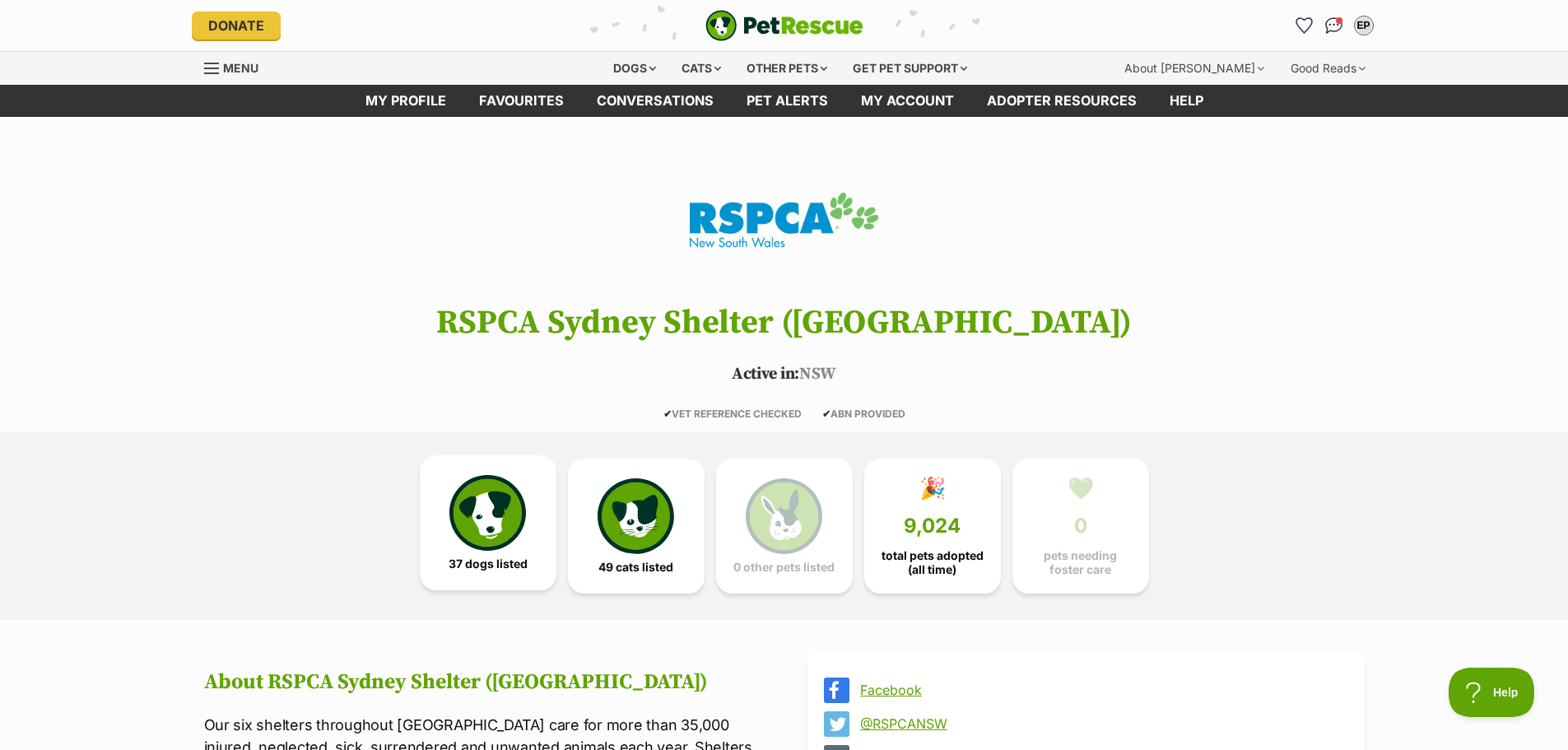
click at [469, 497] on img at bounding box center [487, 512] width 76 height 76
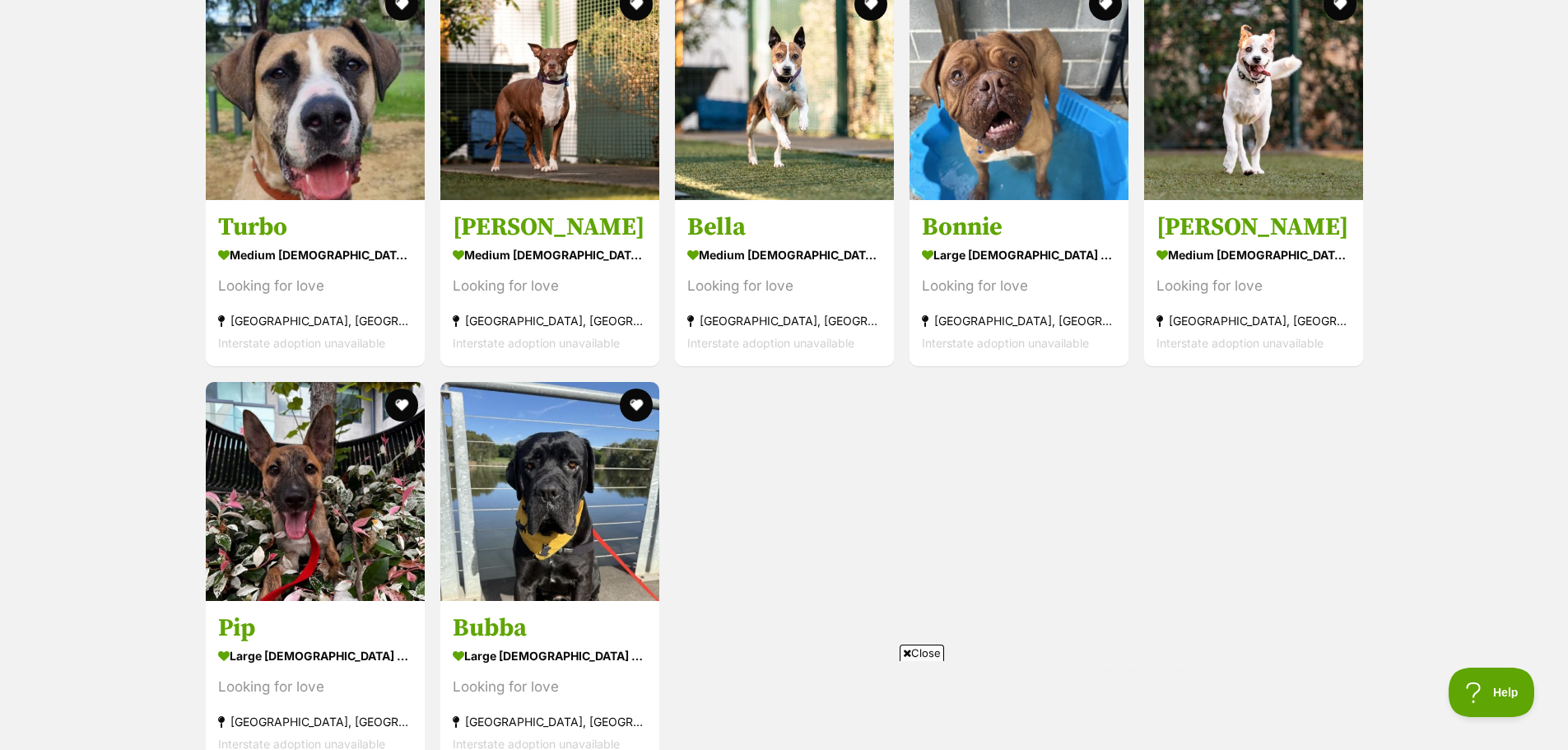
scroll to position [4091, 0]
